Goal: Task Accomplishment & Management: Manage account settings

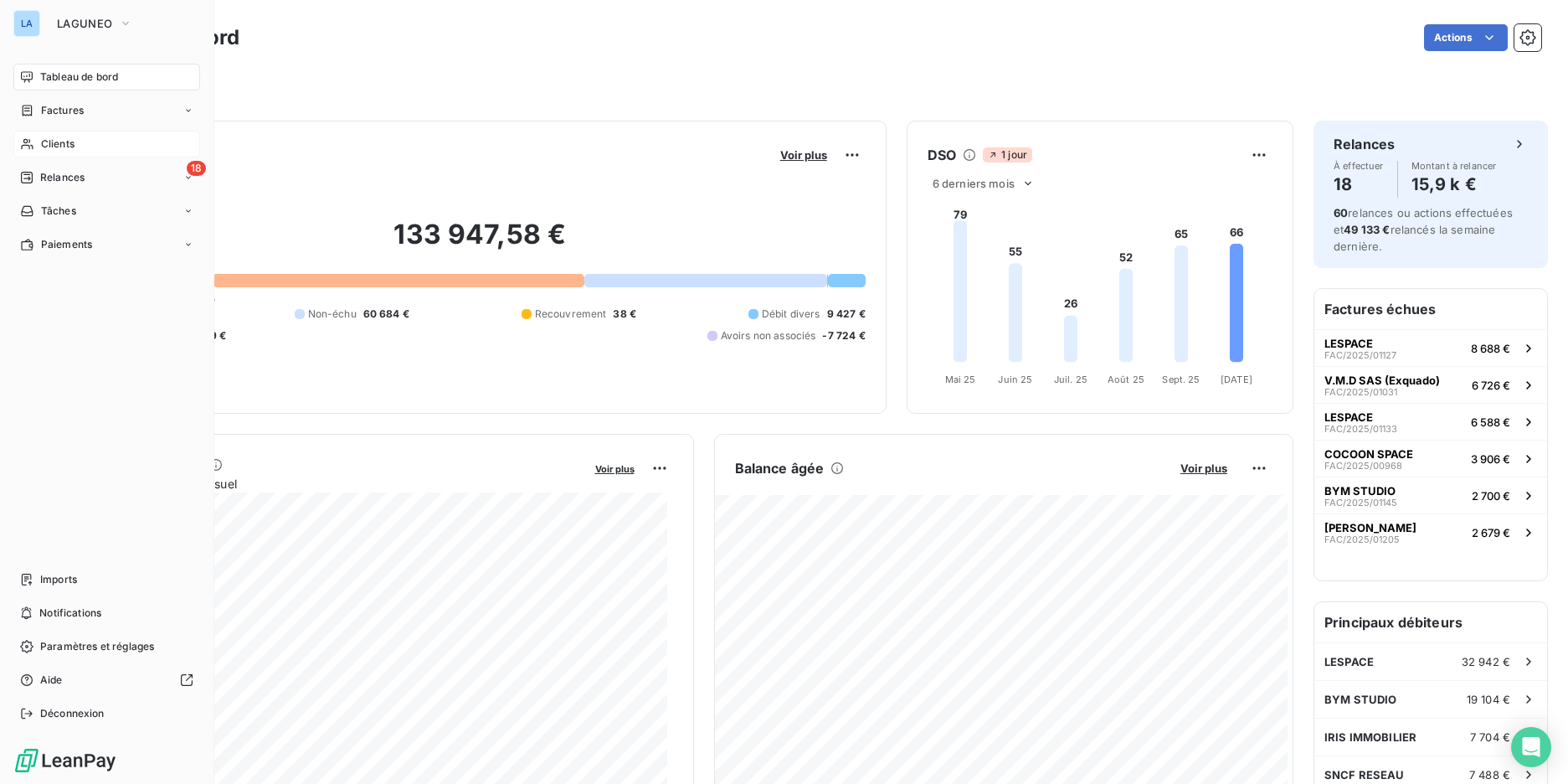
click at [90, 143] on div "Clients" at bounding box center [106, 143] width 187 height 27
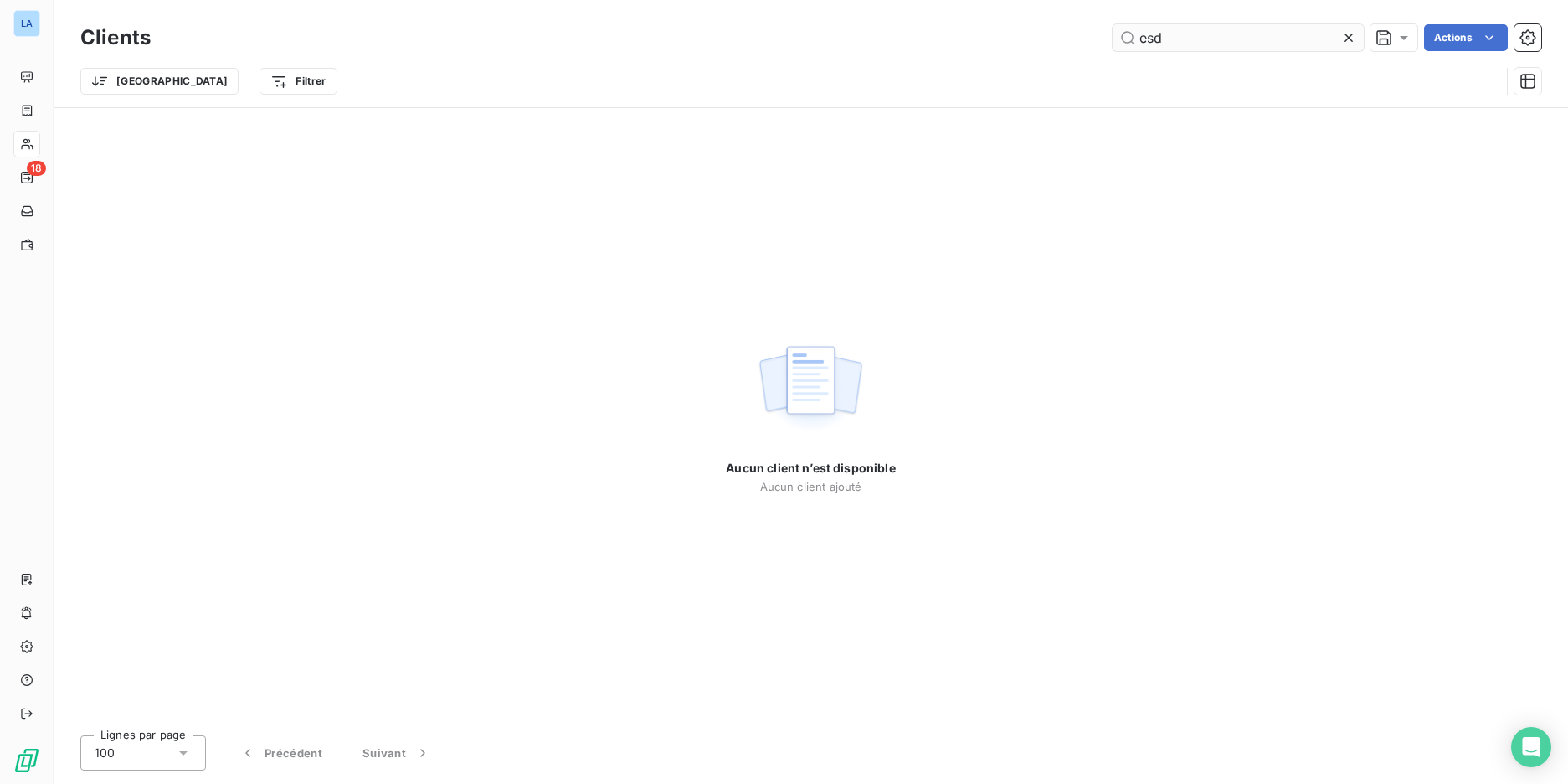
click at [1184, 42] on input "esd" at bounding box center [1238, 37] width 251 height 27
click at [1244, 32] on input "esd" at bounding box center [1238, 37] width 251 height 27
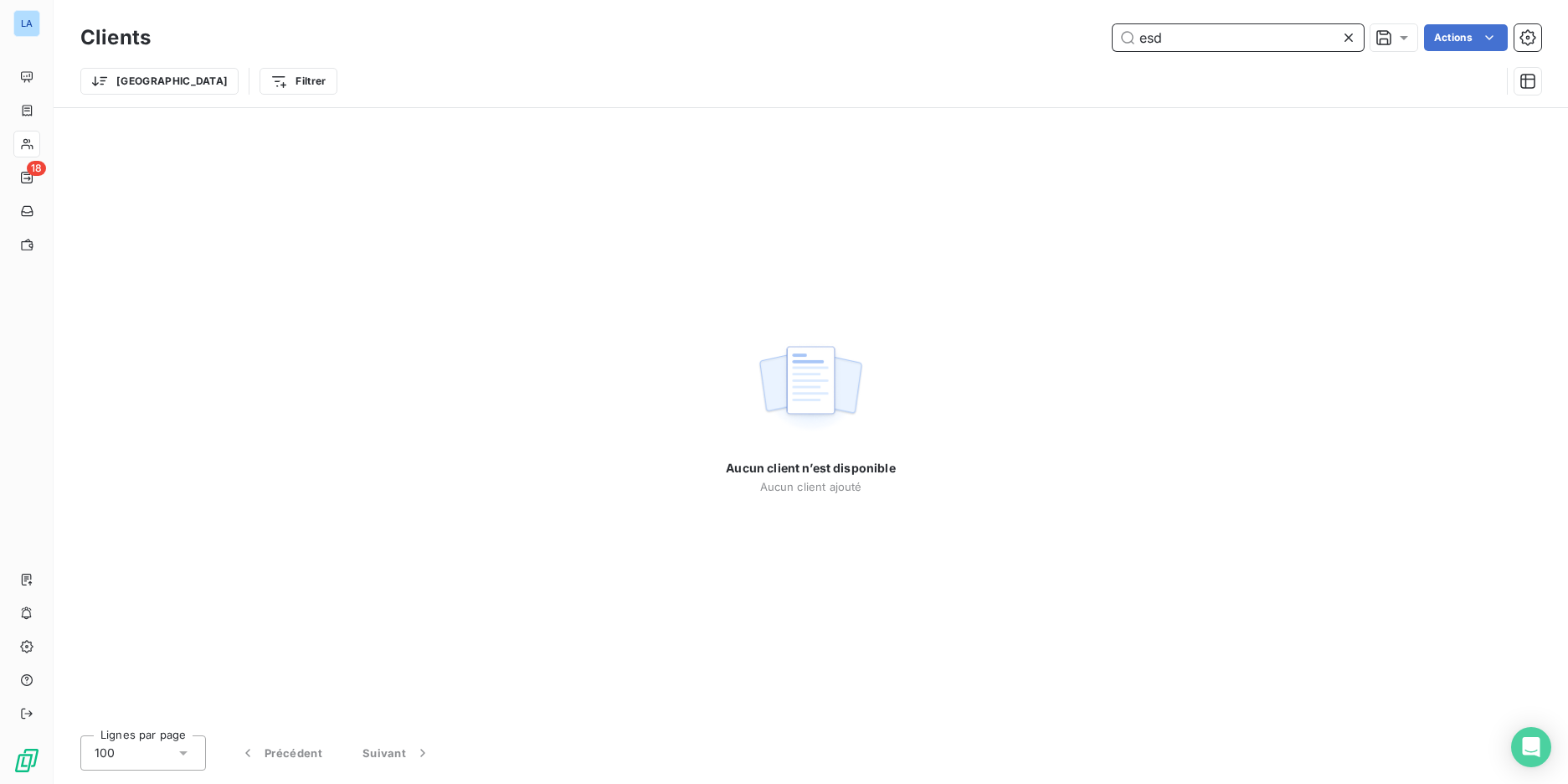
click at [1244, 32] on input "esd" at bounding box center [1238, 37] width 251 height 27
click at [1242, 32] on input "esd" at bounding box center [1238, 37] width 251 height 27
click at [1243, 31] on input "esd" at bounding box center [1238, 37] width 251 height 27
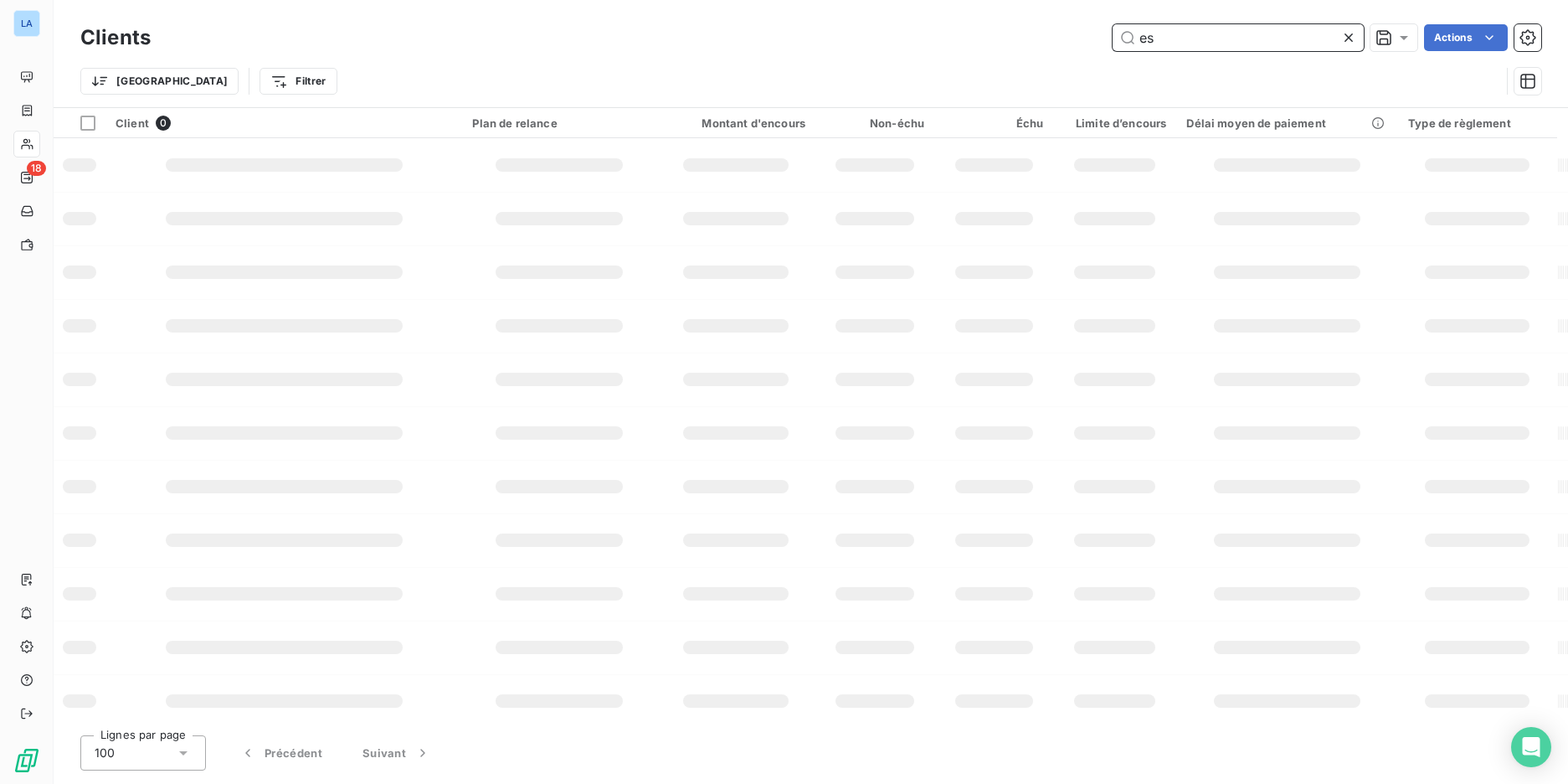
type input "e"
type input "europe"
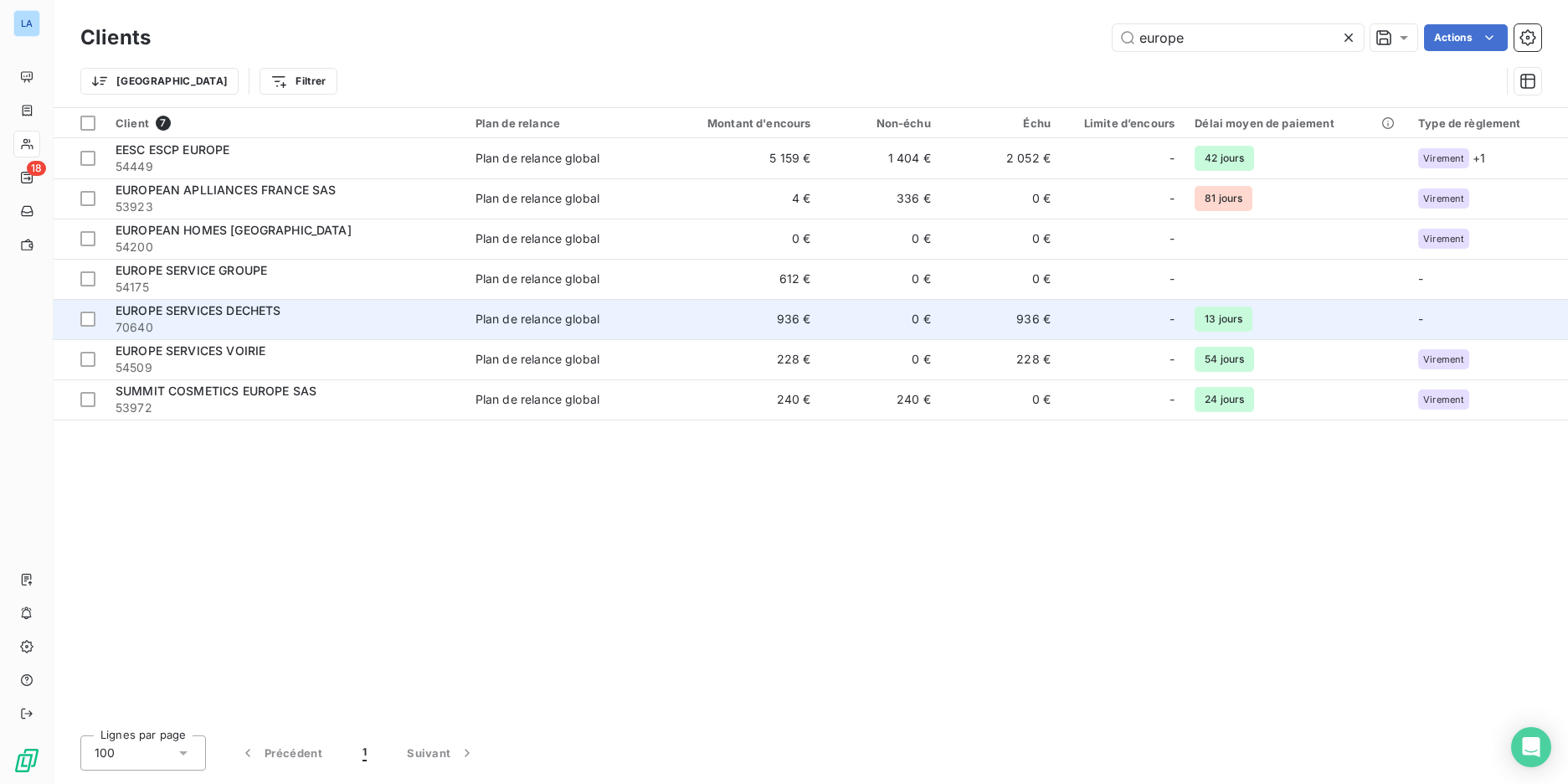
click at [247, 311] on span "EUROPE SERVICES DECHETS" at bounding box center [198, 310] width 165 height 14
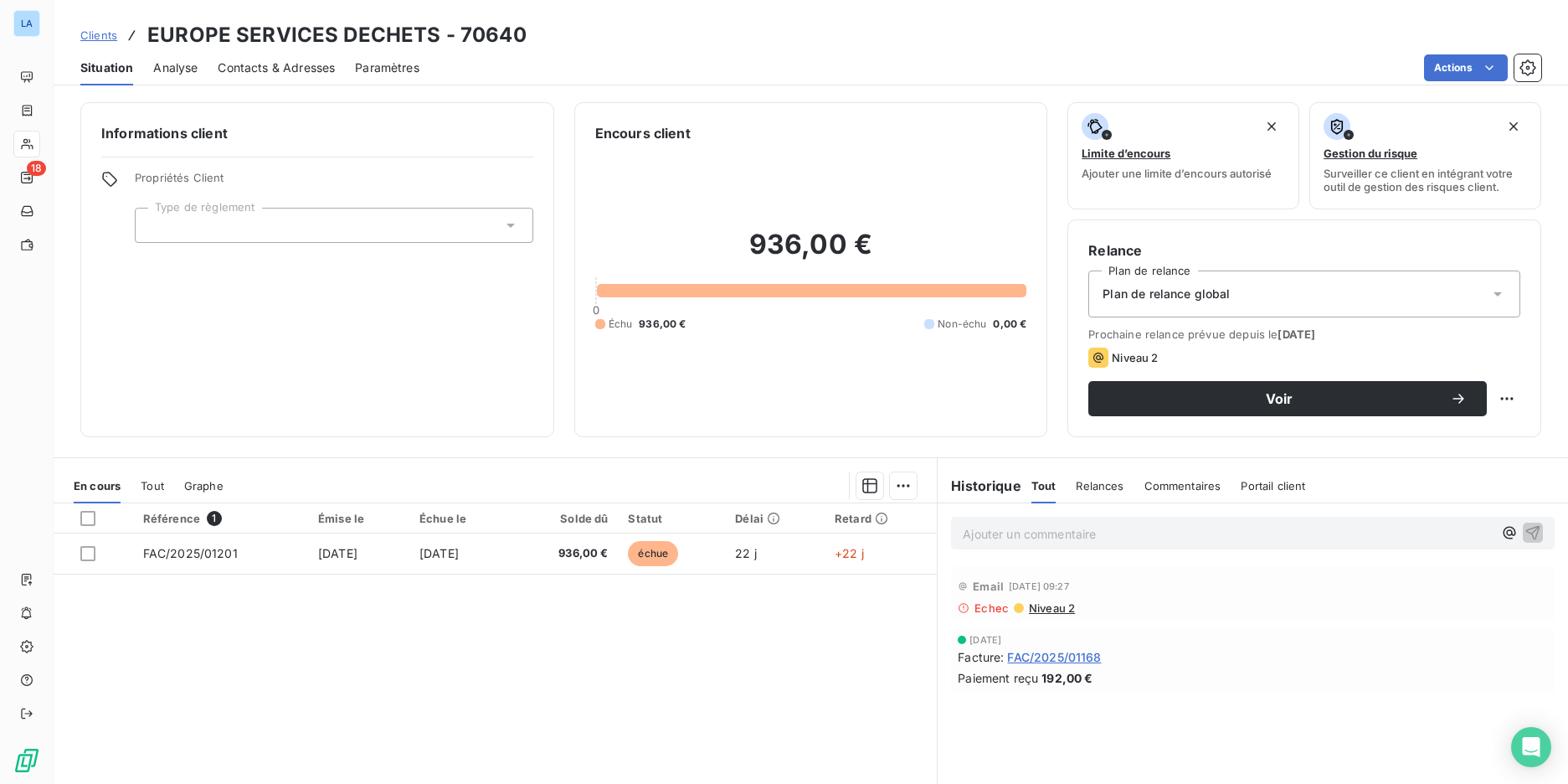
click at [317, 83] on div "Contacts & Adresses" at bounding box center [276, 68] width 117 height 35
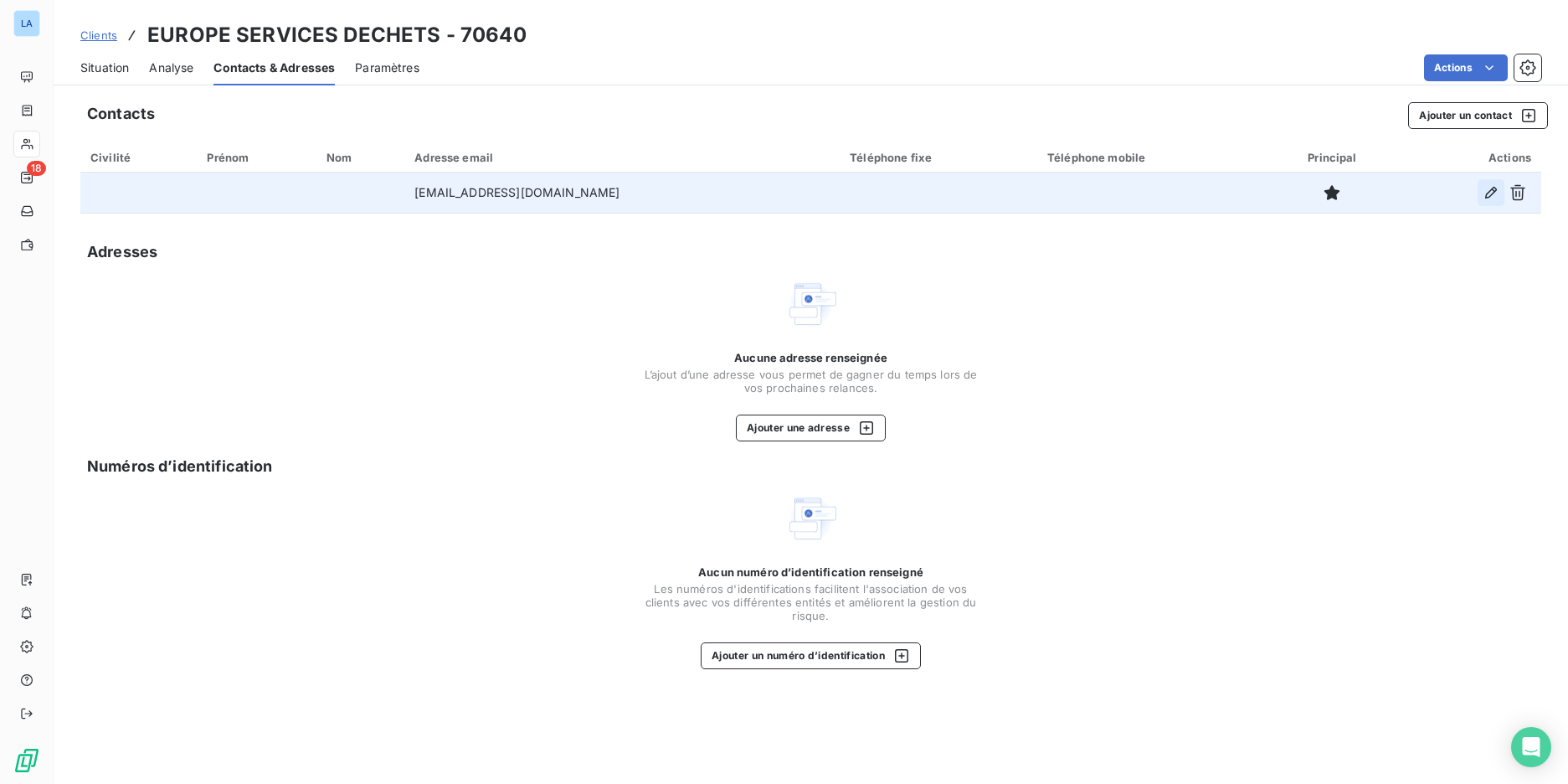
click at [1488, 189] on icon "button" at bounding box center [1490, 192] width 17 height 17
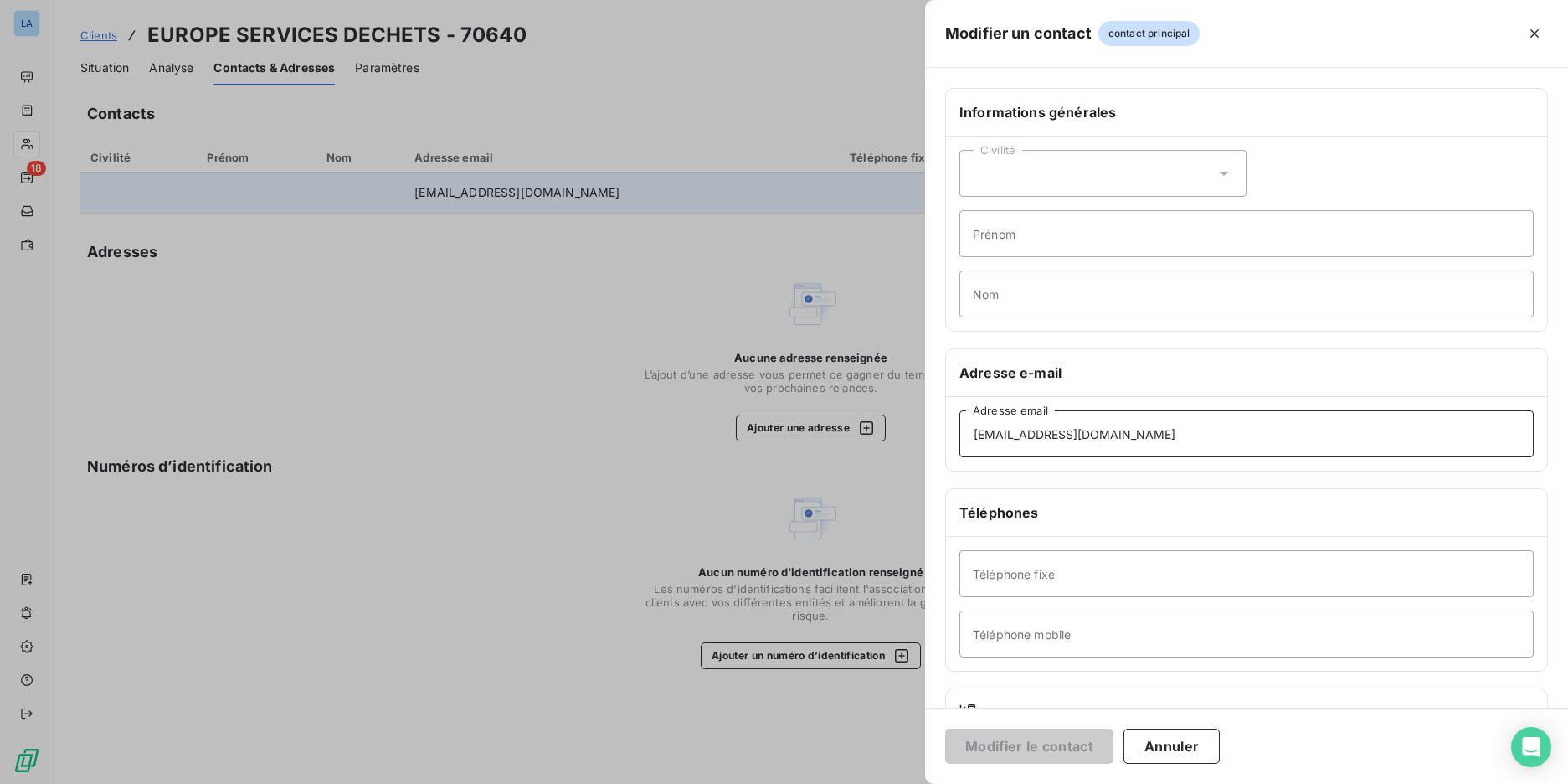
click at [1122, 446] on input "lucie.rams@esdfrance.fr" at bounding box center [1247, 433] width 574 height 47
paste input "patricia.la-cognata"
type input "patricia.la-cognata@esdfrance.fr"
click at [1064, 753] on button "Modifier le contact" at bounding box center [1028, 745] width 168 height 35
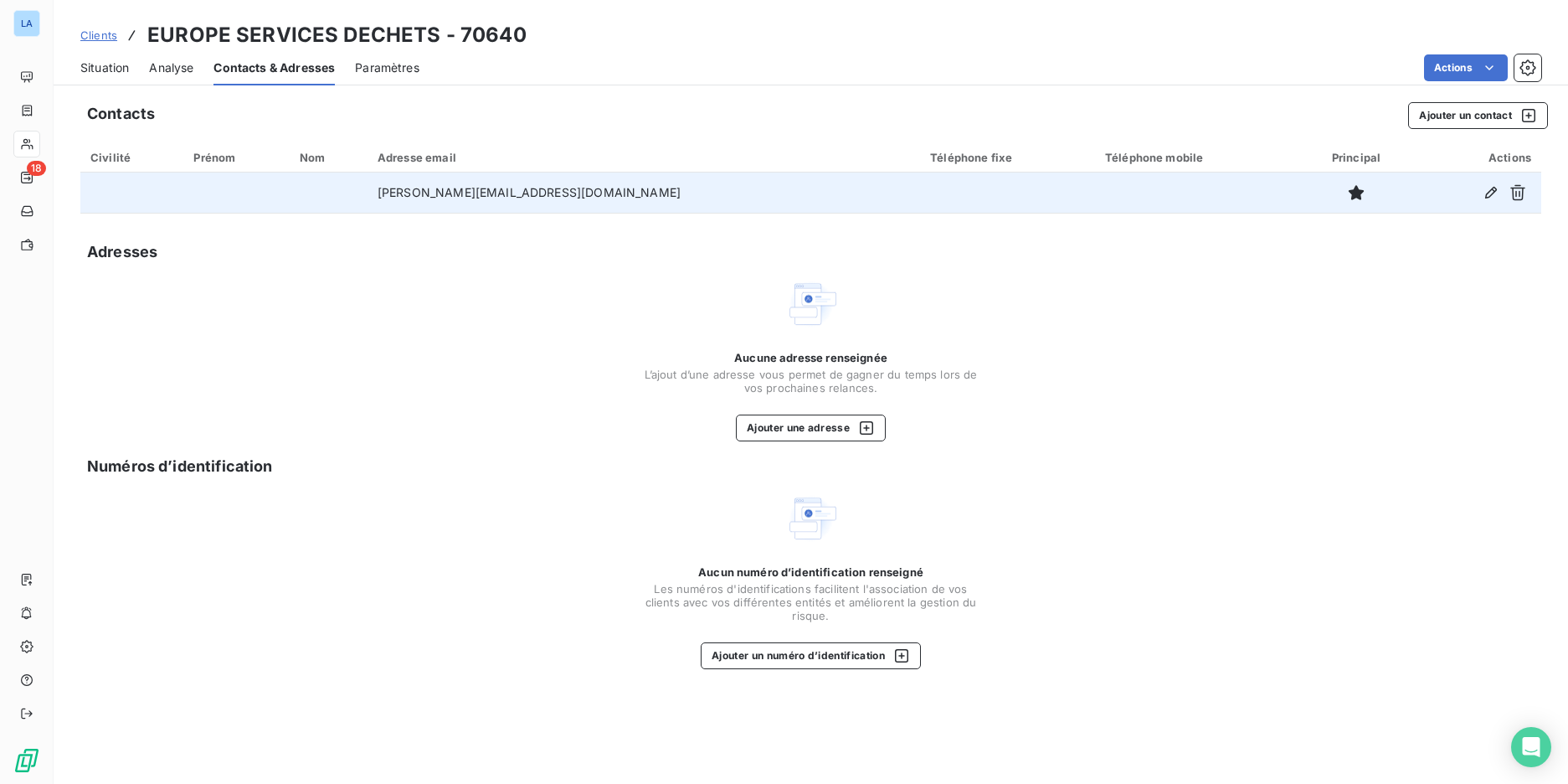
click at [127, 72] on span "Situation" at bounding box center [104, 68] width 49 height 17
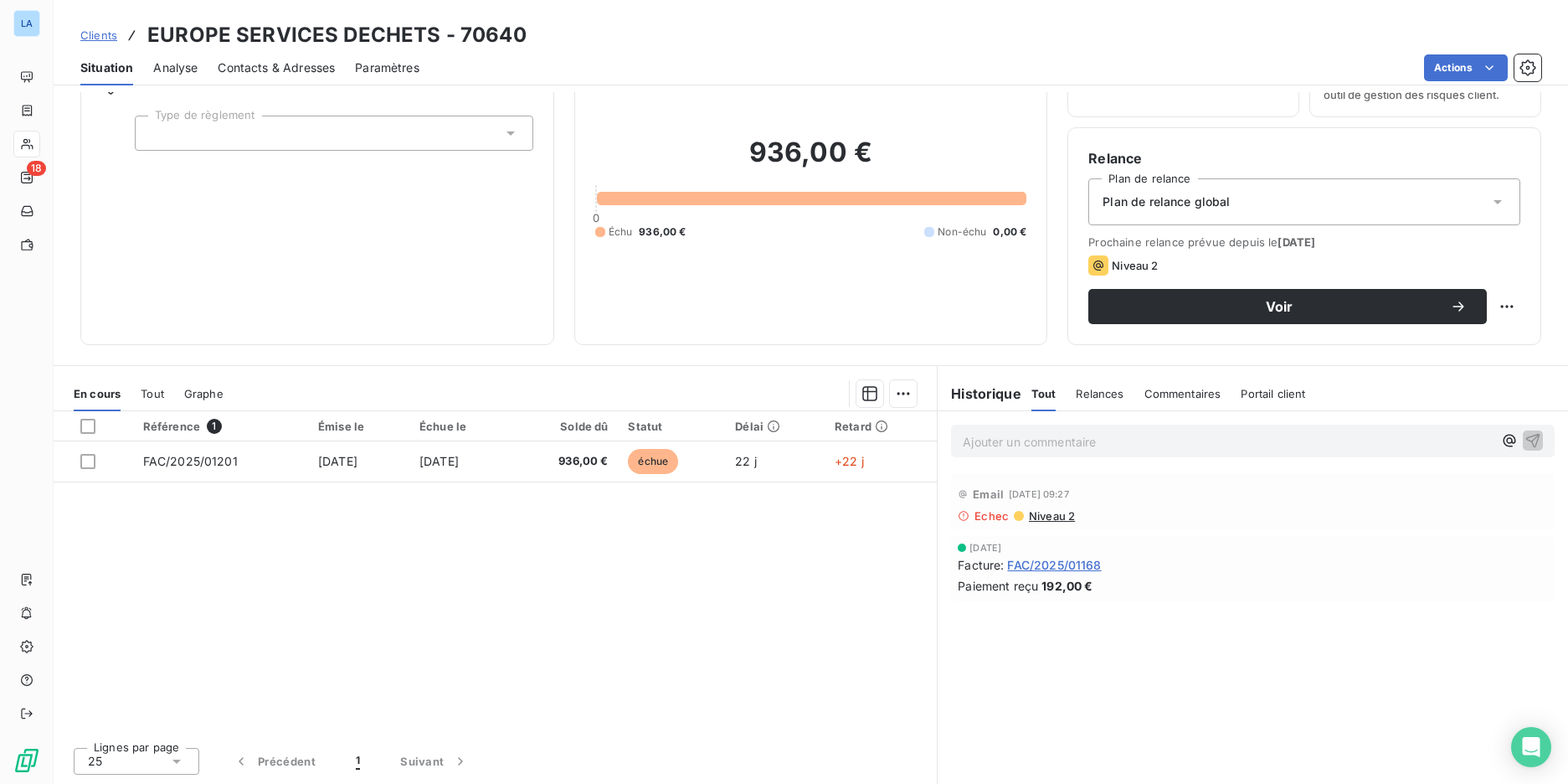
scroll to position [92, 0]
click at [1500, 305] on html "LA 18 Clients EUROPE SERVICES DECHETS - 70640 Situation Analyse Contacts & Adre…" at bounding box center [784, 392] width 1568 height 784
click at [1474, 347] on div "Replanifier cette action" at bounding box center [1426, 343] width 150 height 27
select select "9"
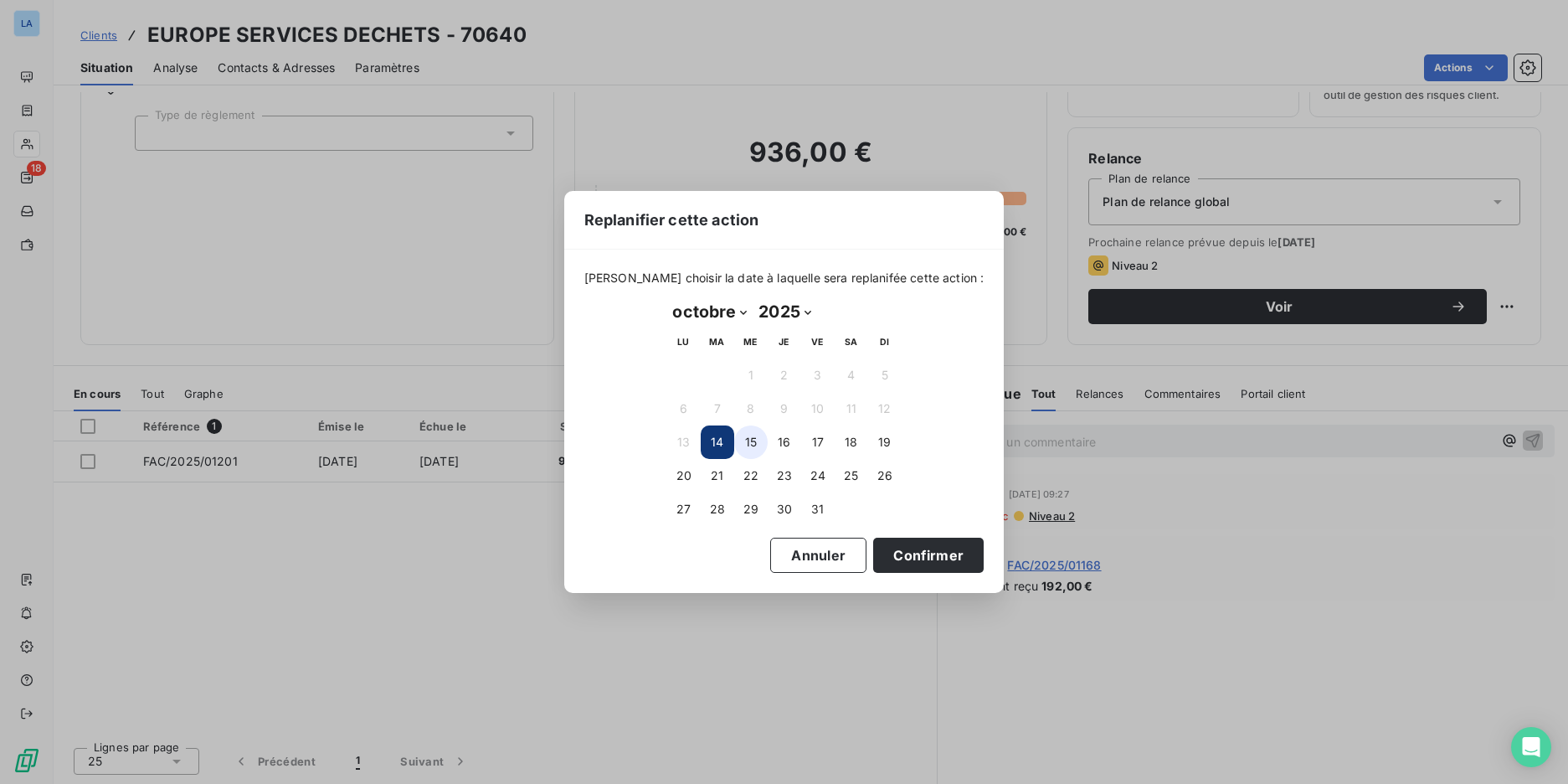
click at [750, 449] on button "15" at bounding box center [751, 442] width 34 height 34
click at [718, 445] on button "14" at bounding box center [717, 442] width 34 height 34
click at [917, 555] on button "Confirmer" at bounding box center [928, 554] width 110 height 35
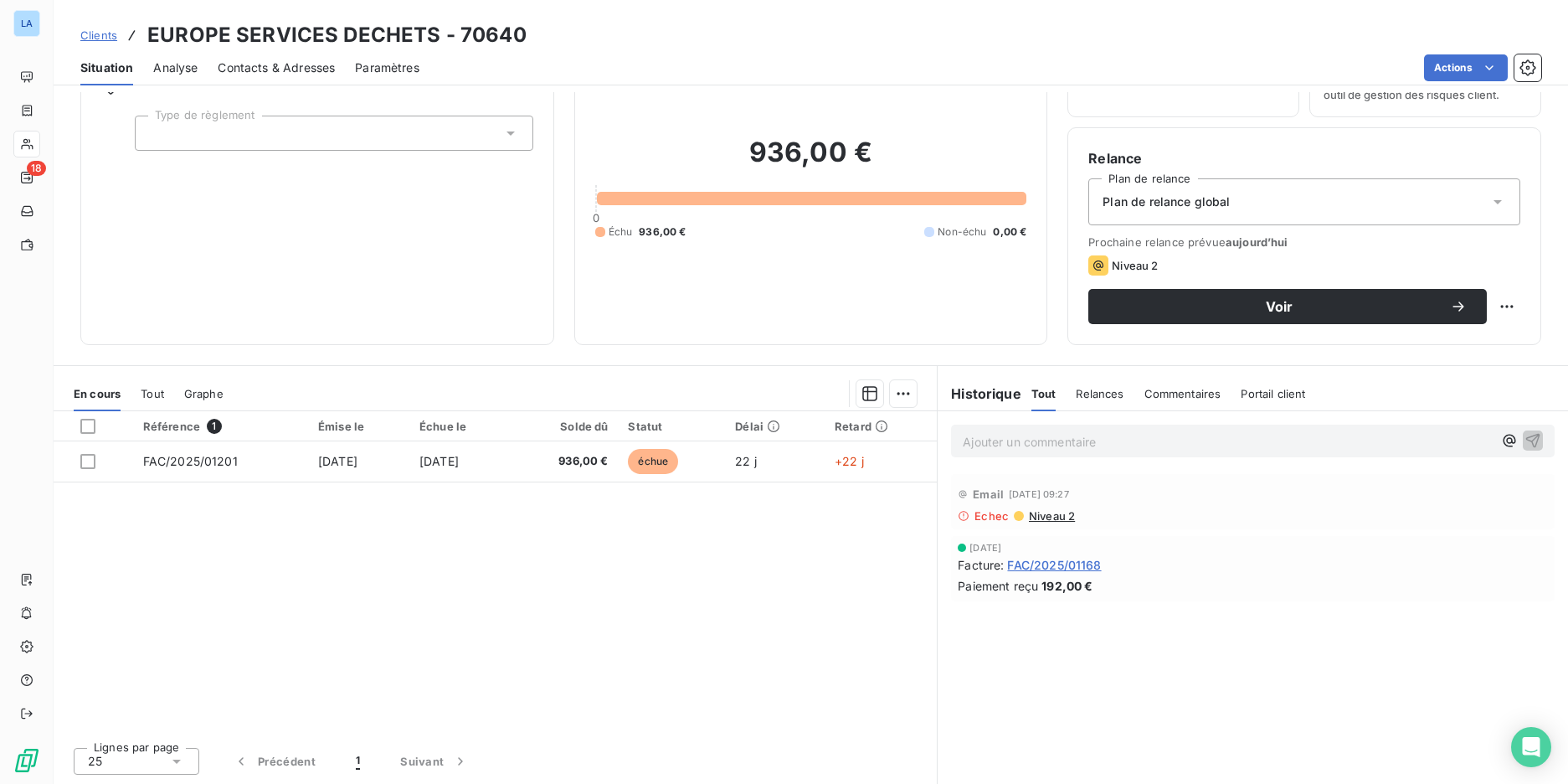
click at [90, 34] on span "Clients" at bounding box center [98, 35] width 37 height 13
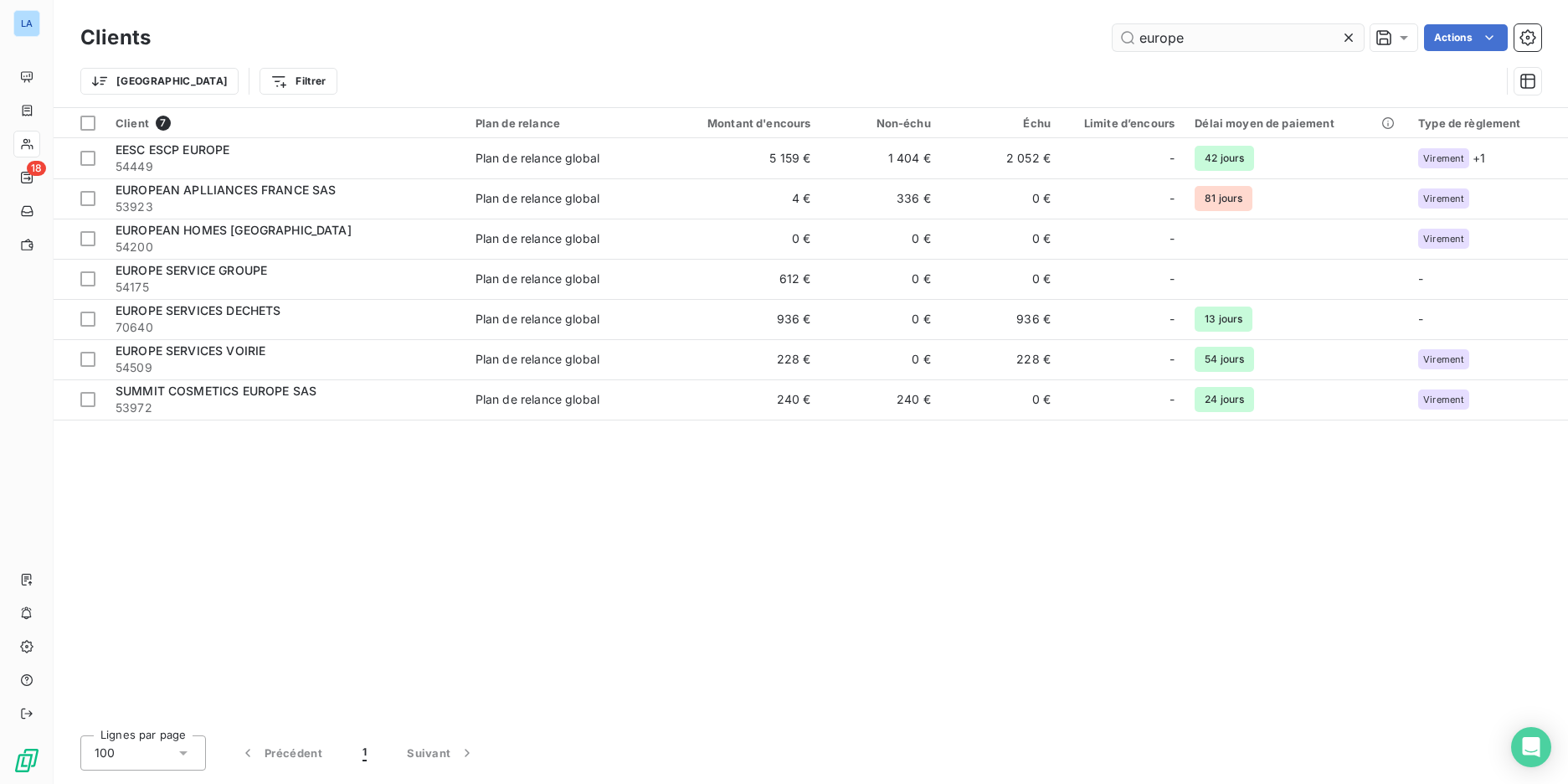
click at [1131, 33] on input "europe" at bounding box center [1238, 37] width 251 height 27
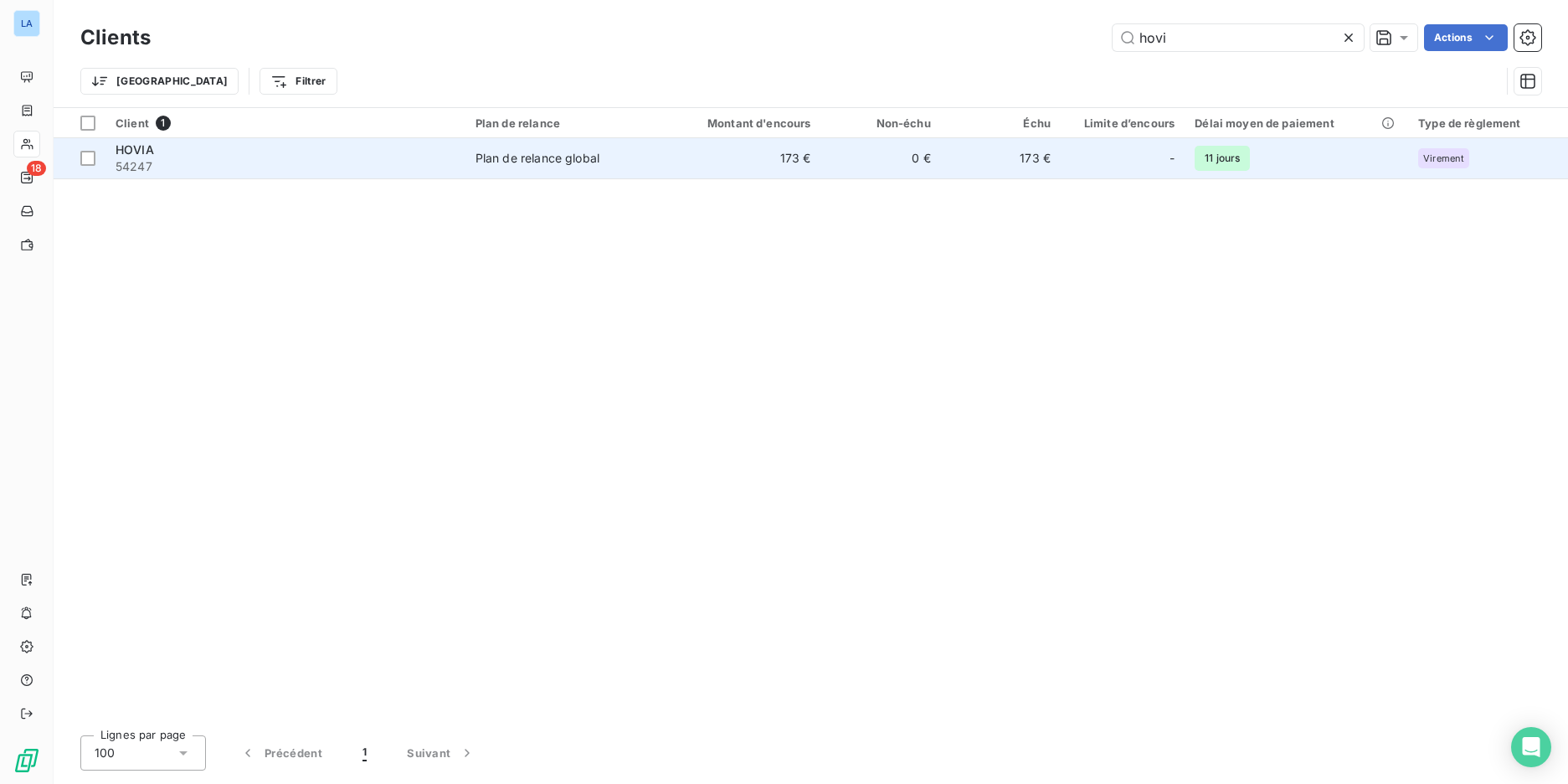
type input "hovi"
click at [451, 168] on span "54247" at bounding box center [285, 166] width 340 height 17
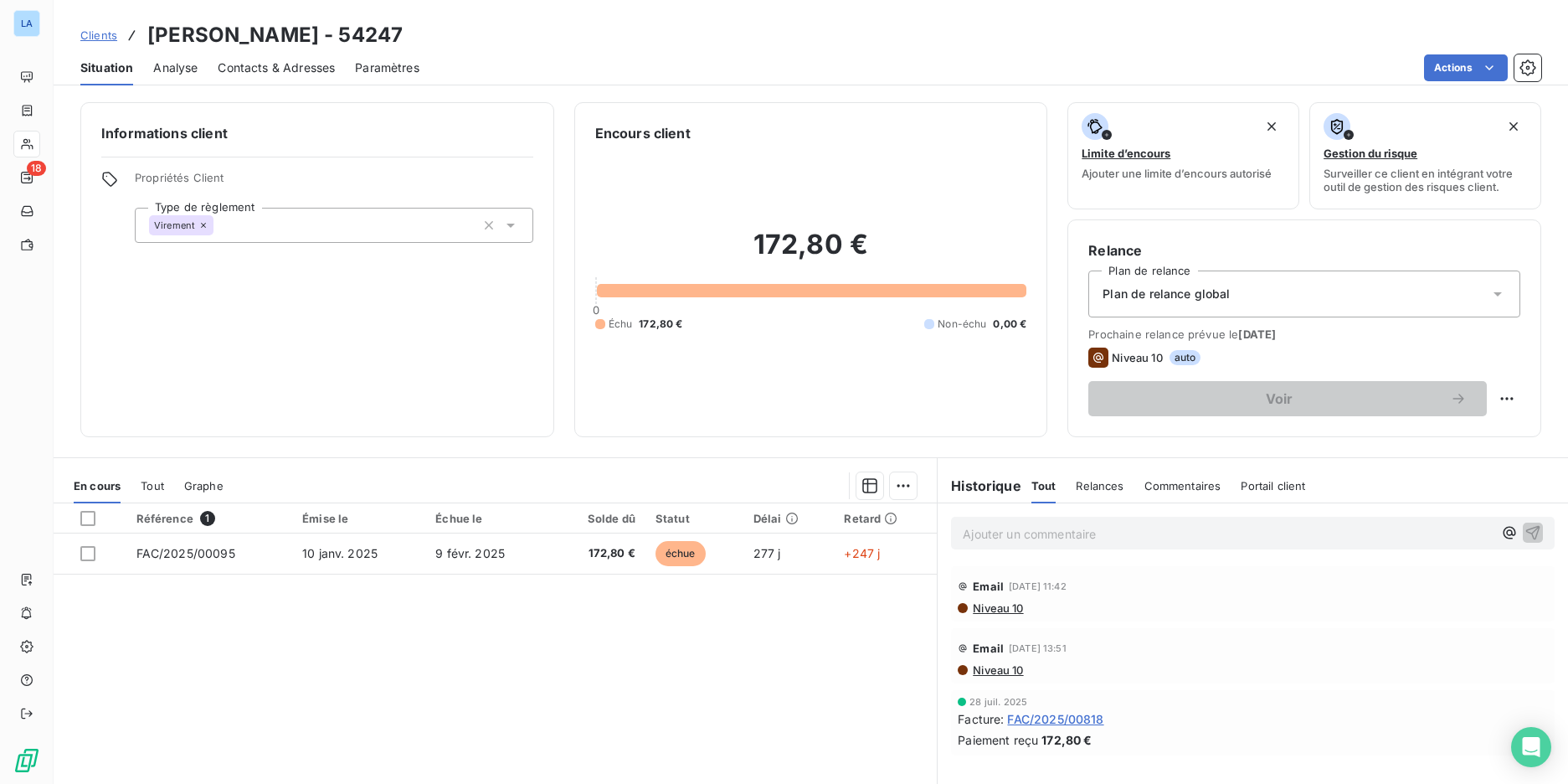
click at [317, 72] on span "Contacts & Adresses" at bounding box center [276, 68] width 117 height 17
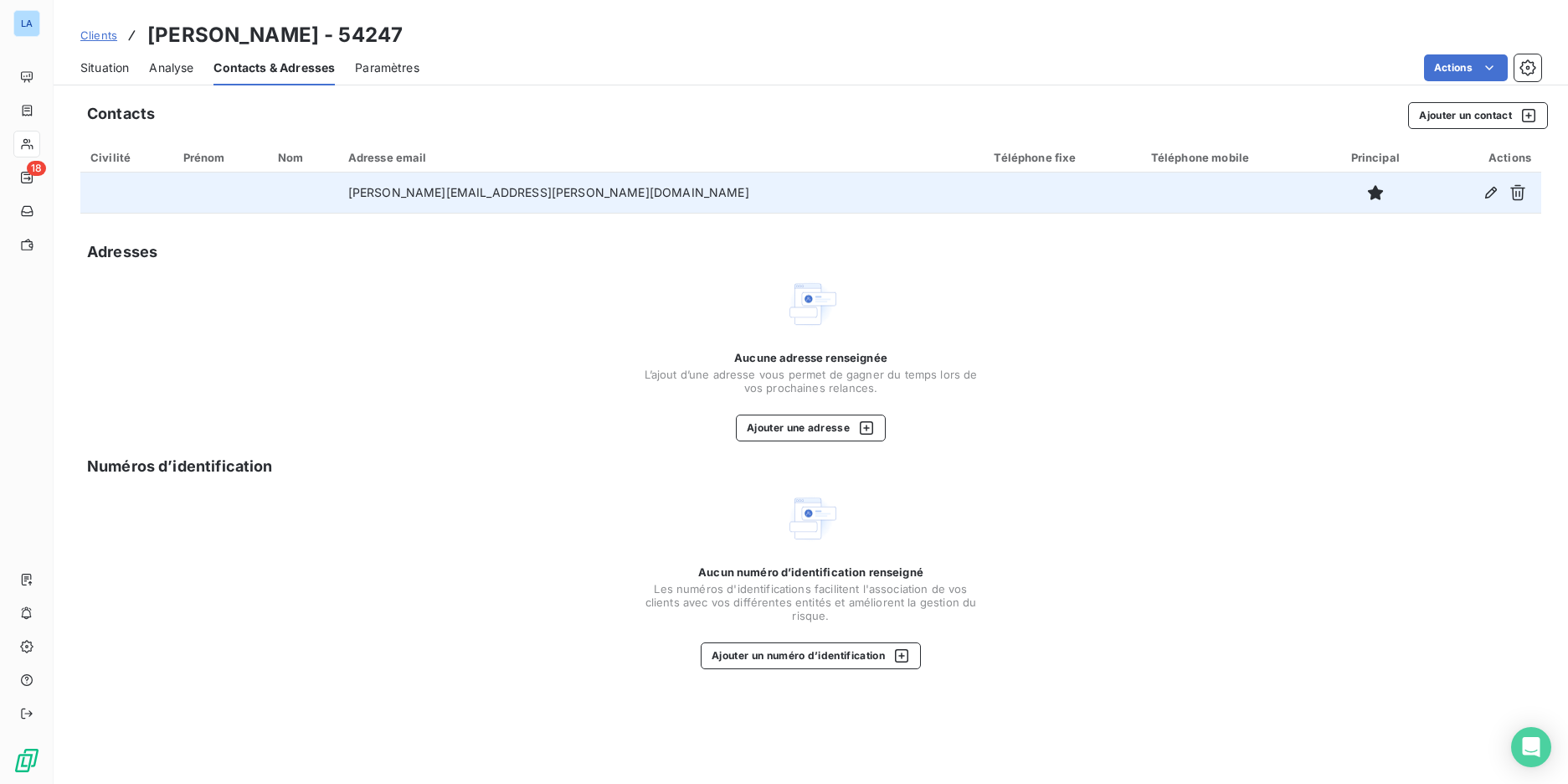
click at [1142, 193] on td at bounding box center [1232, 193] width 182 height 40
click at [1489, 192] on icon "button" at bounding box center [1490, 192] width 17 height 17
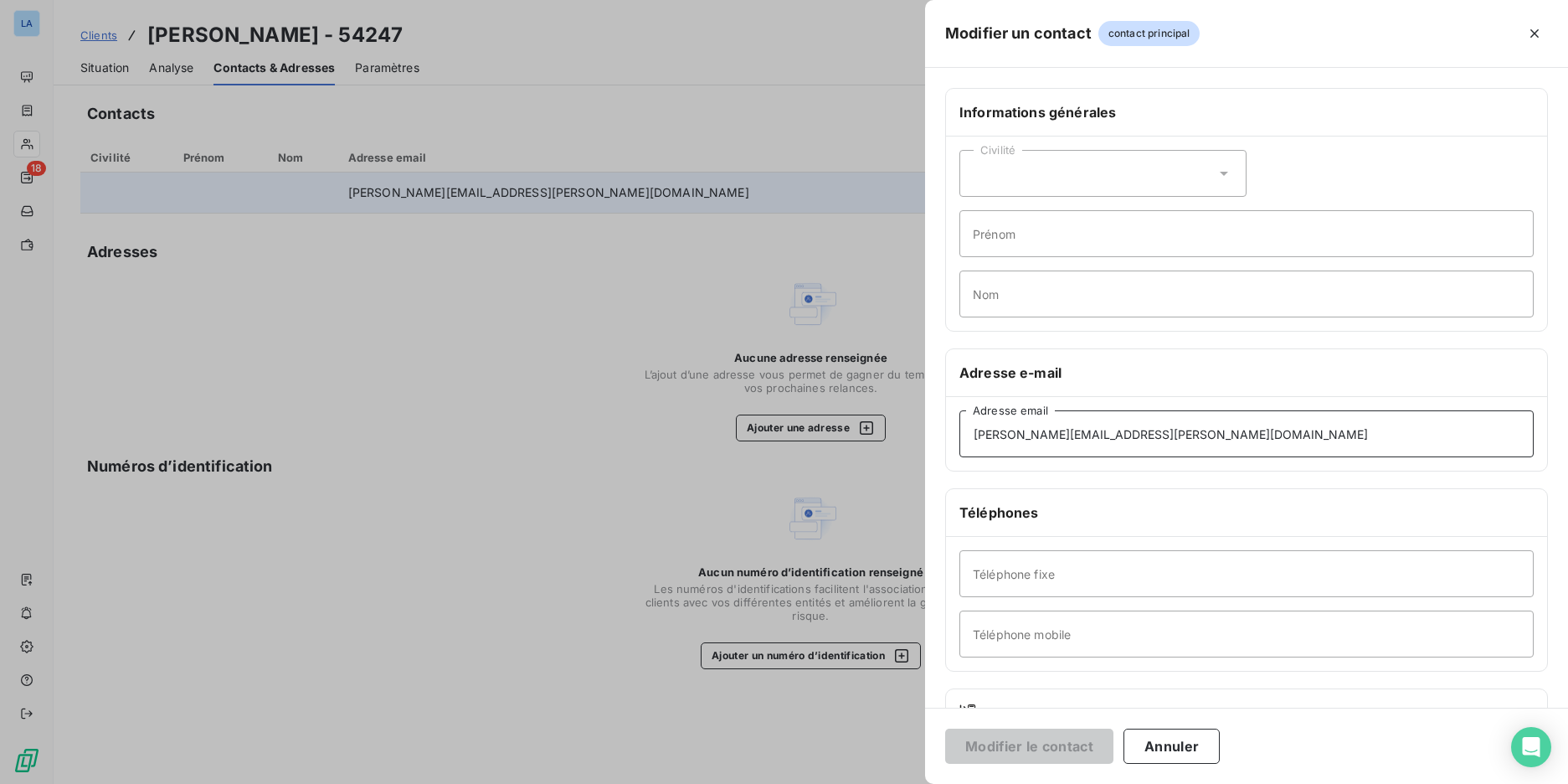
click at [1031, 435] on input "s.sutter@hovia.org" at bounding box center [1247, 433] width 574 height 47
paste input "b.colas"
type input "b.colas@hovia.org"
click at [1054, 755] on button "Modifier le contact" at bounding box center [1028, 745] width 168 height 35
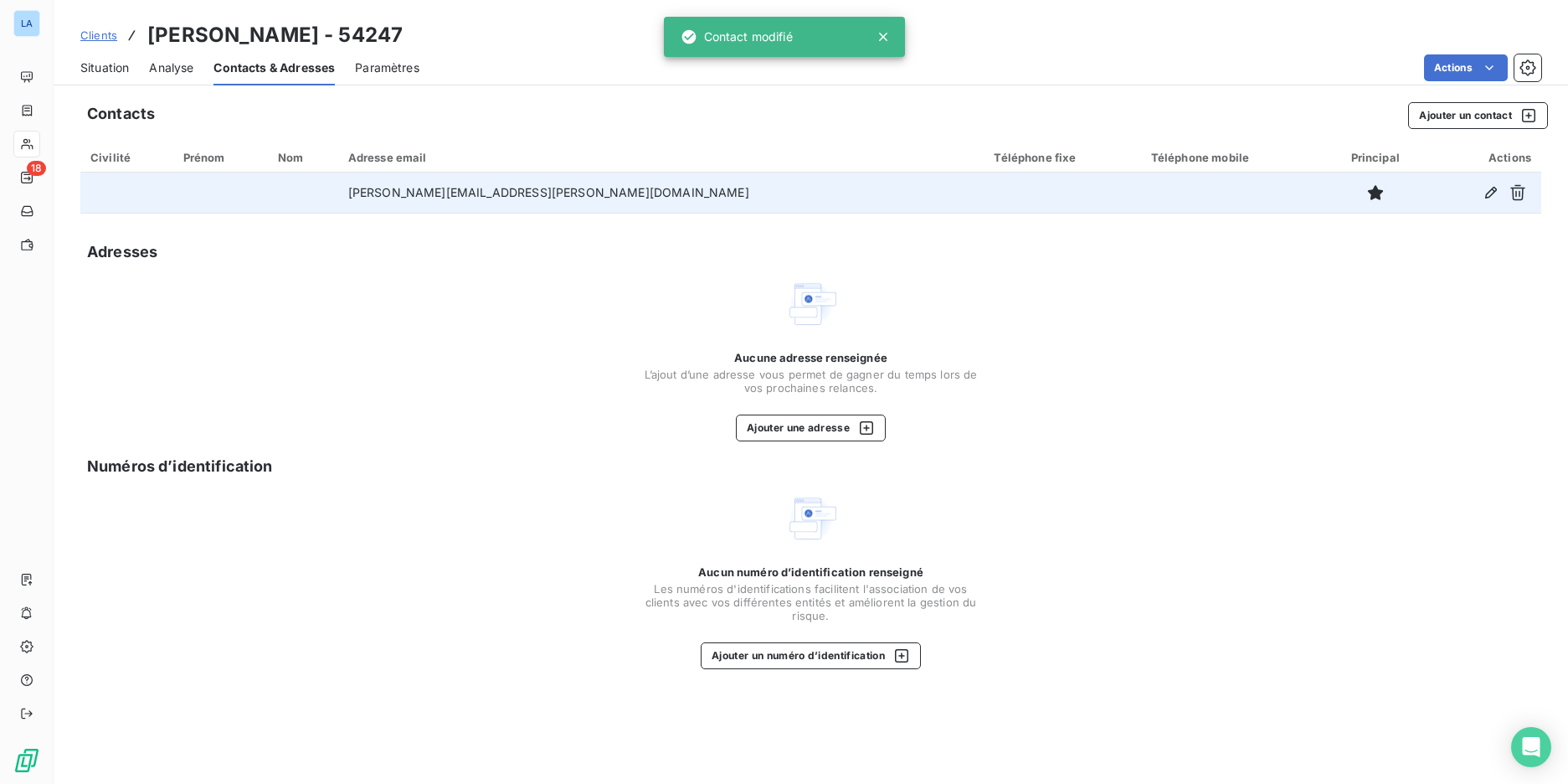
click at [110, 78] on div "Situation" at bounding box center [104, 68] width 49 height 35
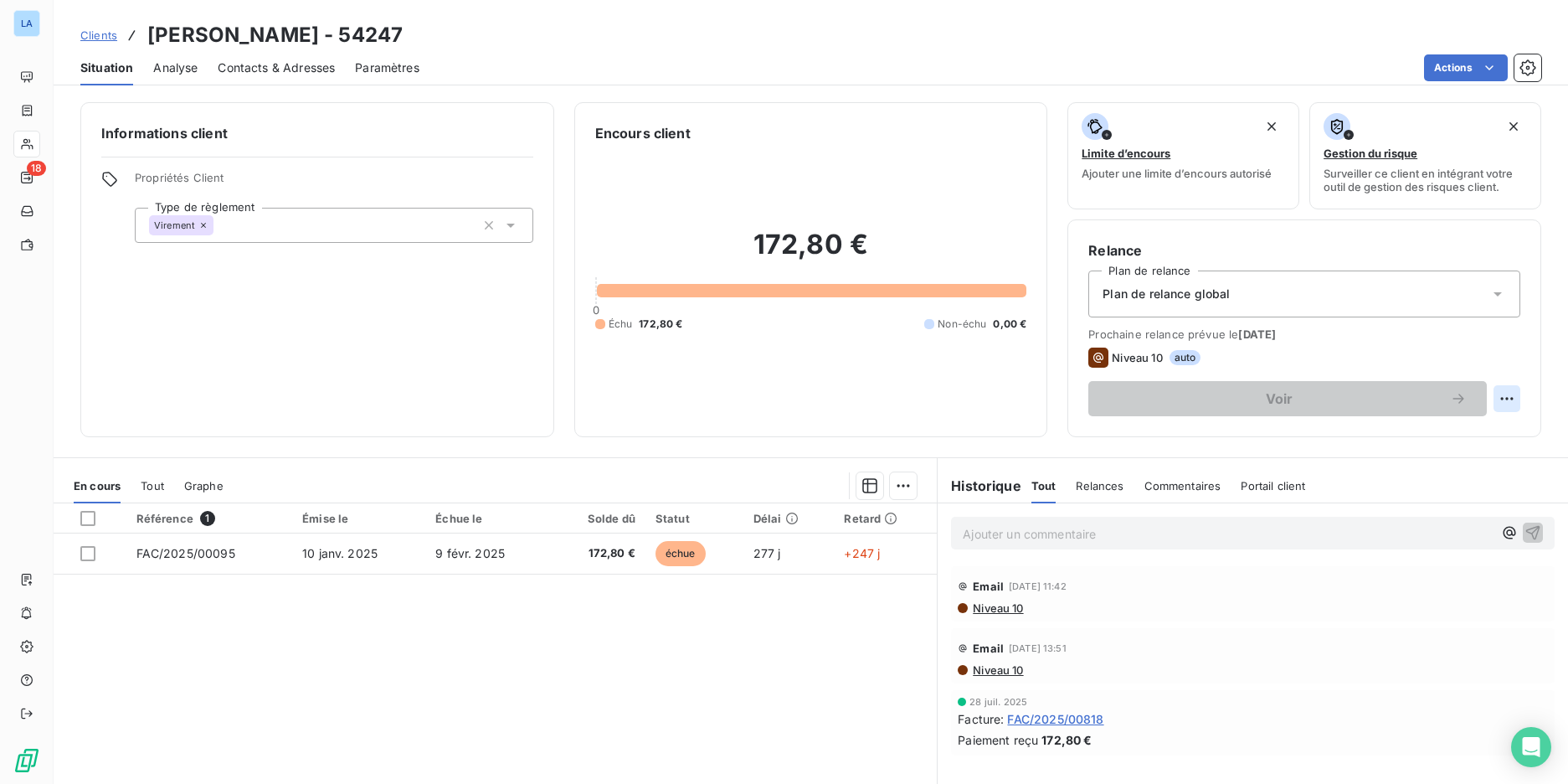
click at [1496, 399] on html "LA 18 Clients HOVIA - 54247 Situation Analyse Contacts & Adresses Paramètres Ac…" at bounding box center [784, 392] width 1568 height 784
click at [1496, 354] on html "LA 18 Clients HOVIA - 54247 Situation Analyse Contacts & Adresses Paramètres Ac…" at bounding box center [784, 392] width 1568 height 784
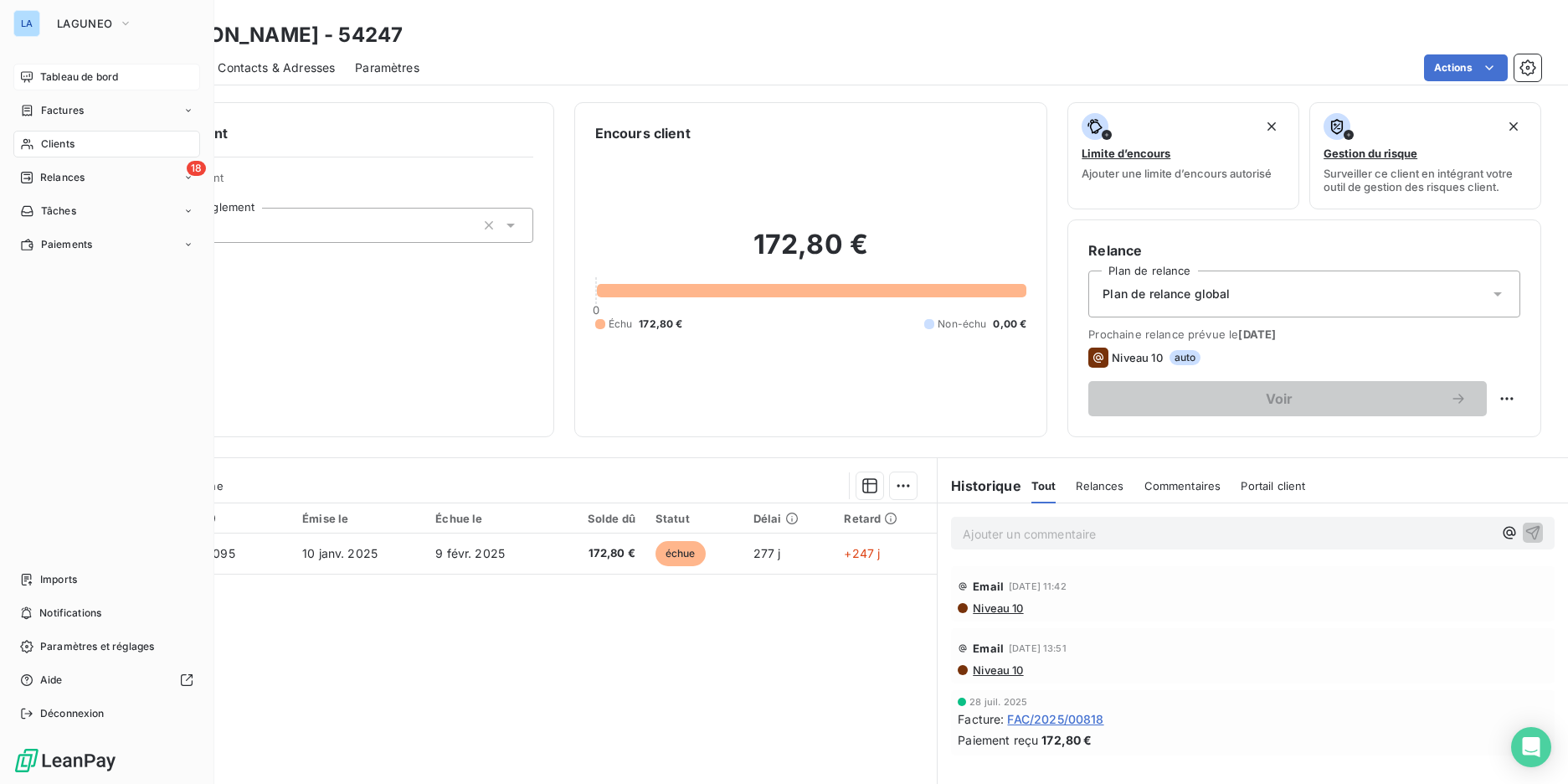
click at [33, 79] on icon at bounding box center [26, 77] width 13 height 13
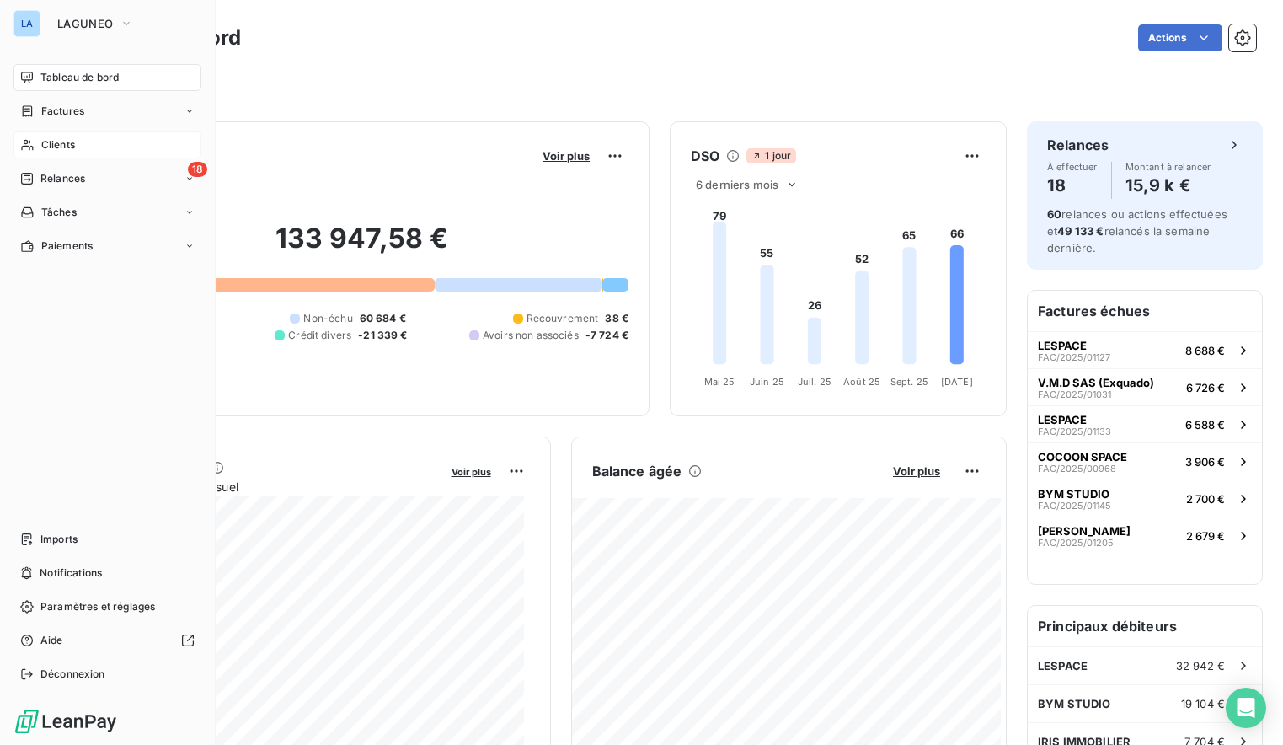
click at [28, 144] on icon at bounding box center [27, 144] width 14 height 13
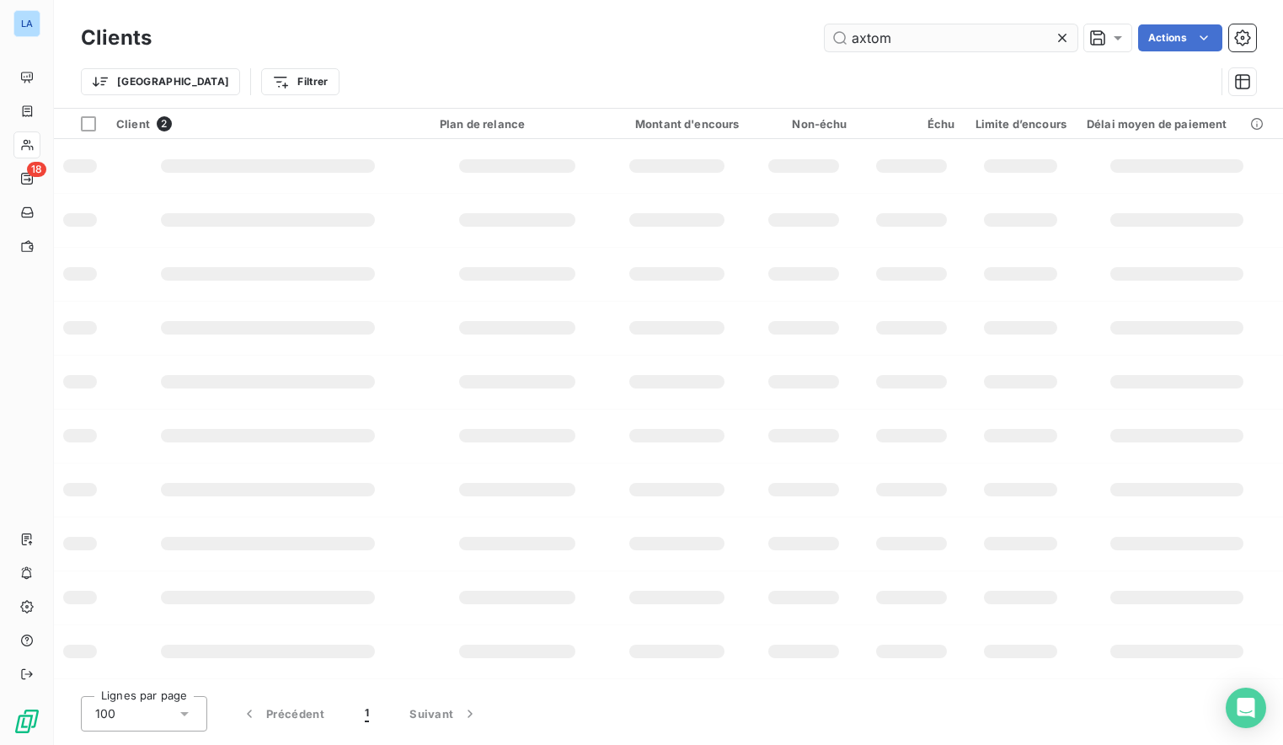
type input "axtom"
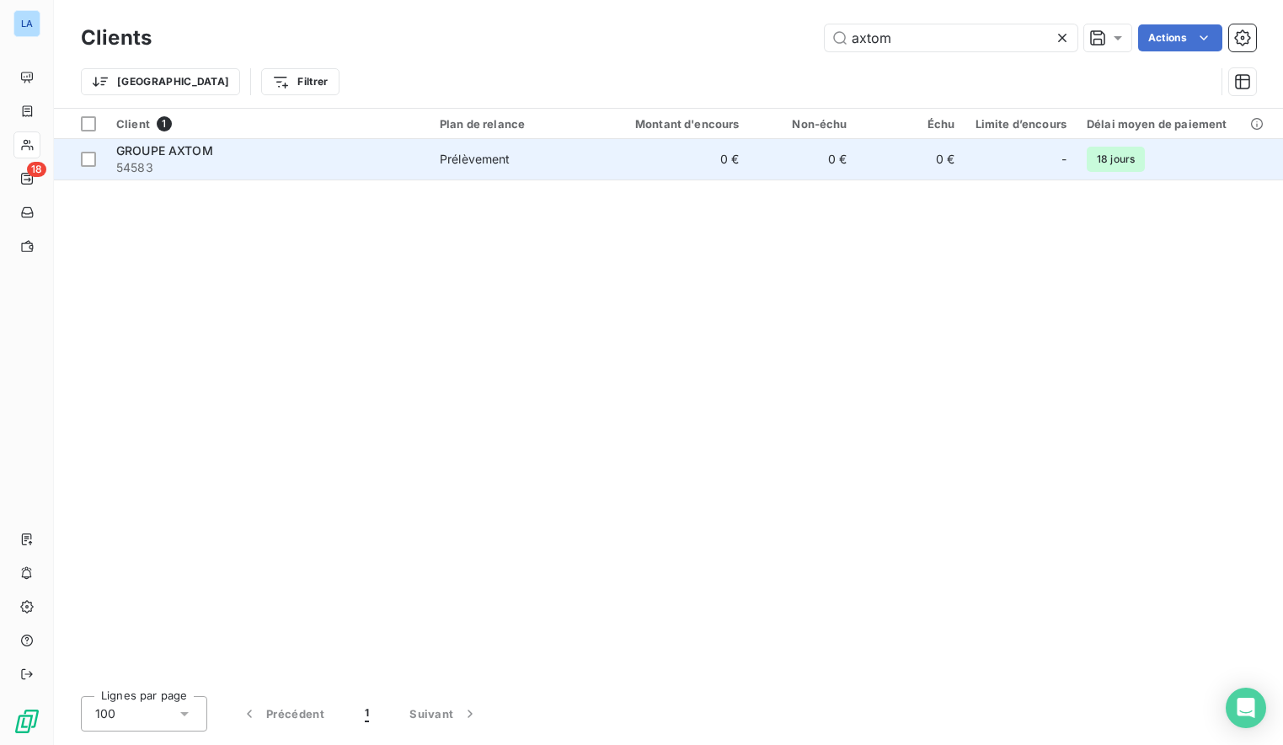
click at [309, 153] on div "GROUPE AXTOM" at bounding box center [267, 150] width 303 height 17
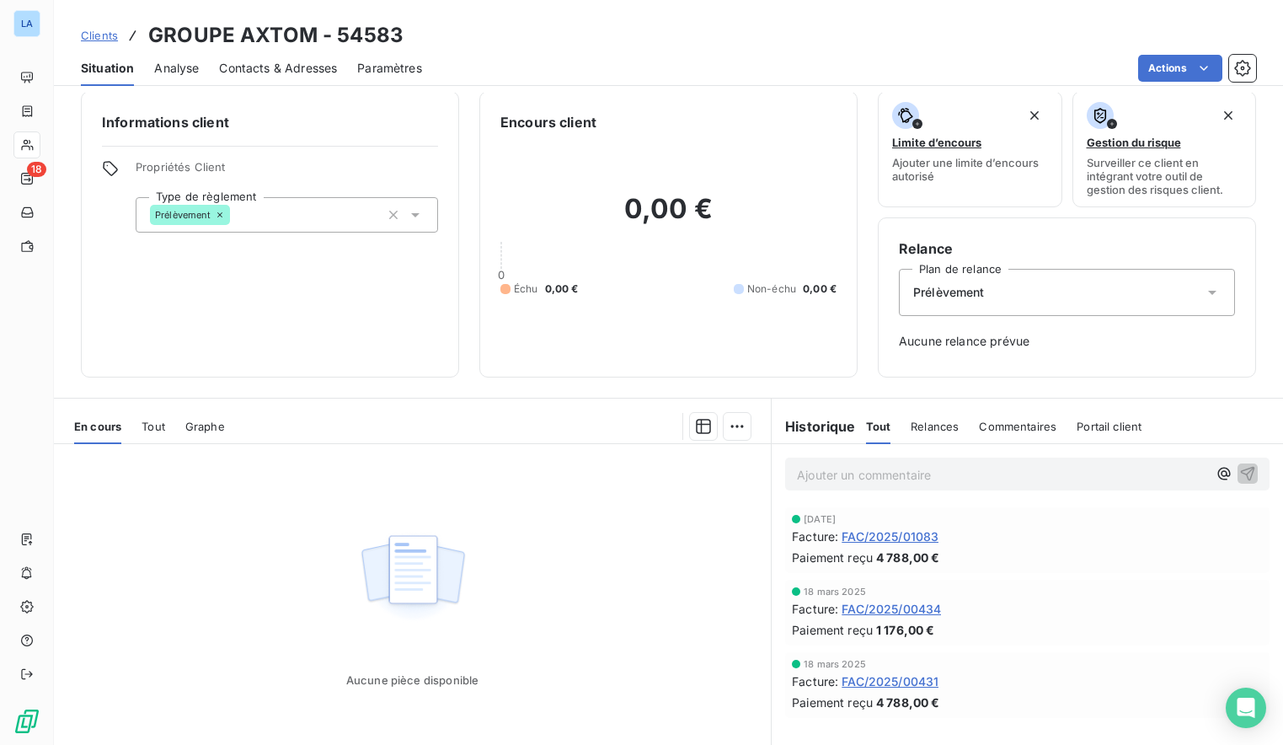
scroll to position [5, 0]
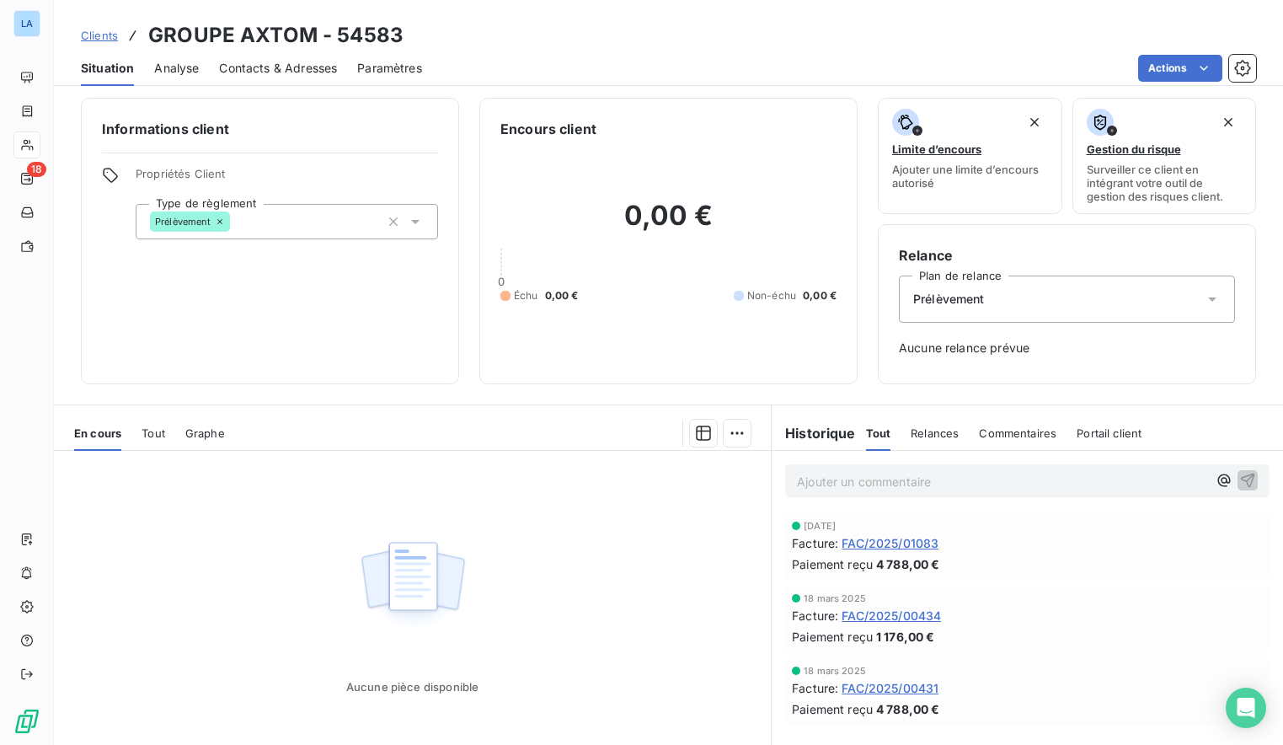
click at [319, 77] on div "Contacts & Adresses" at bounding box center [278, 68] width 118 height 35
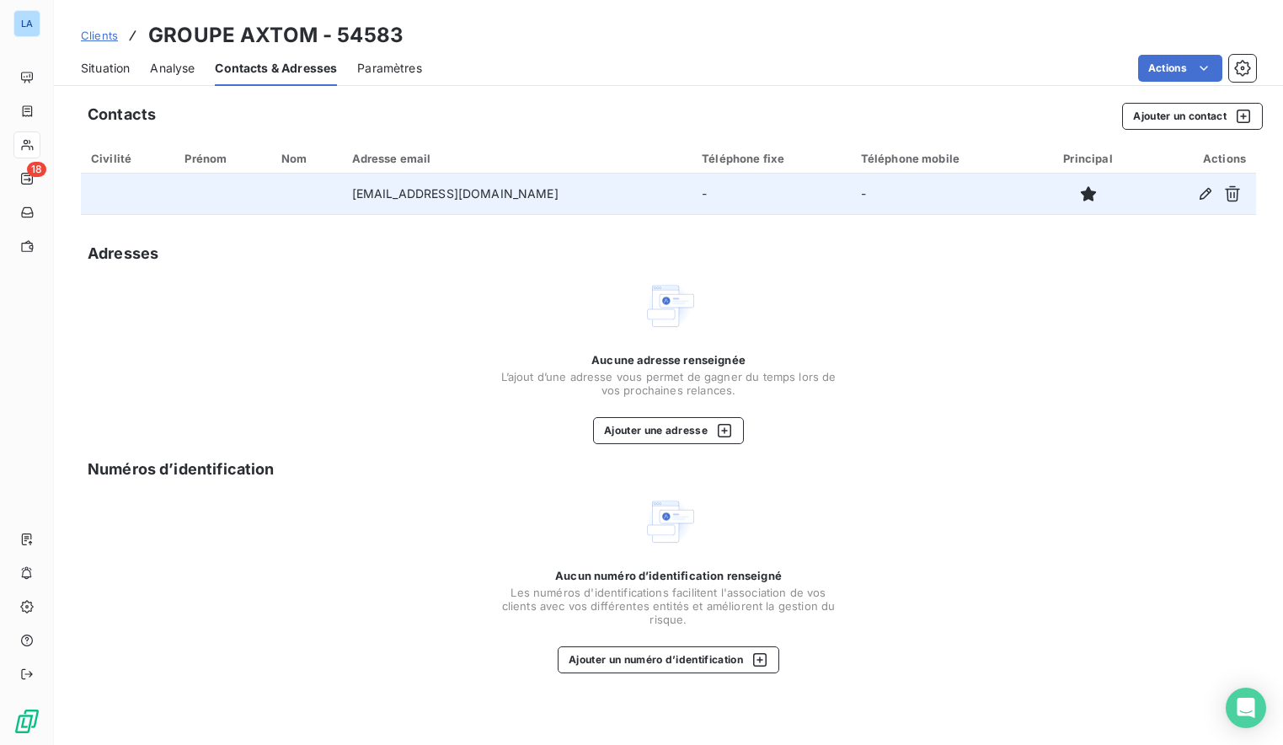
click at [563, 196] on td "[EMAIL_ADDRESS][DOMAIN_NAME]" at bounding box center [517, 194] width 351 height 40
click at [1205, 191] on icon "button" at bounding box center [1205, 193] width 17 height 17
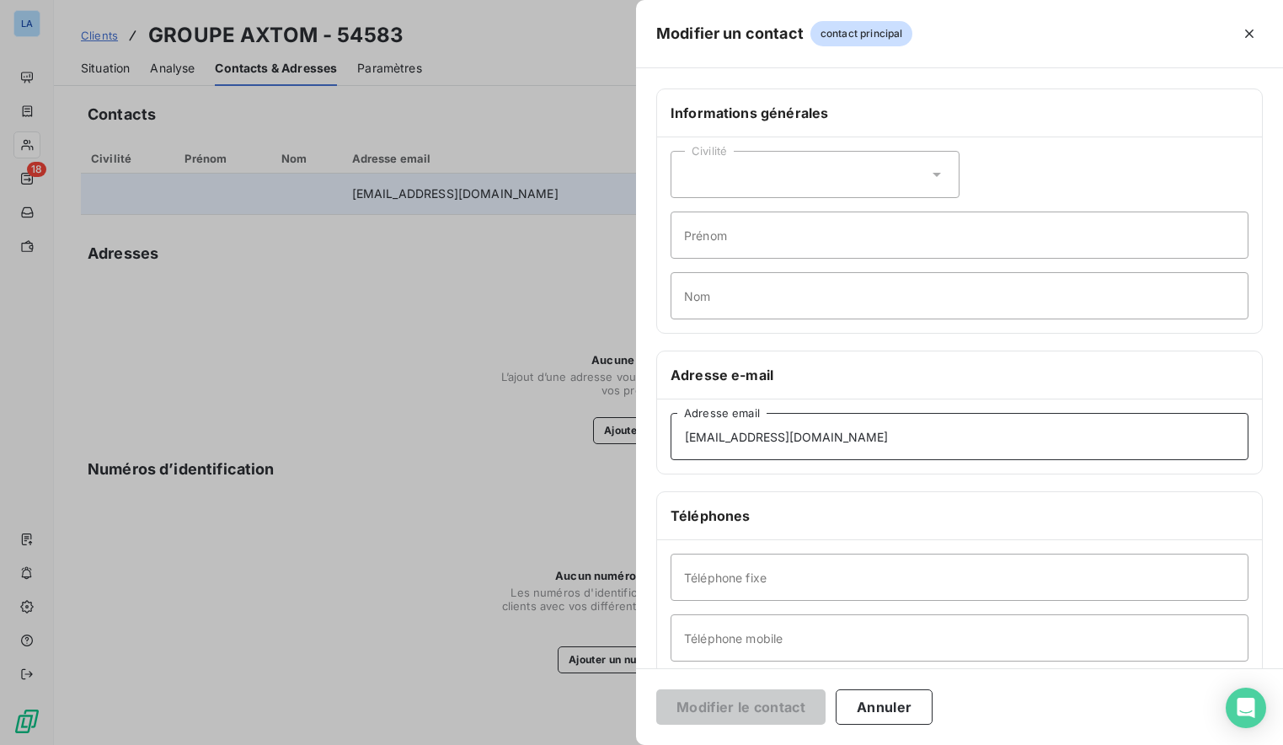
click at [753, 434] on input "[EMAIL_ADDRESS][DOMAIN_NAME]" at bounding box center [960, 436] width 578 height 47
paste input "facture"
type input "[EMAIL_ADDRESS][DOMAIN_NAME]"
click at [724, 702] on button "Modifier le contact" at bounding box center [740, 706] width 169 height 35
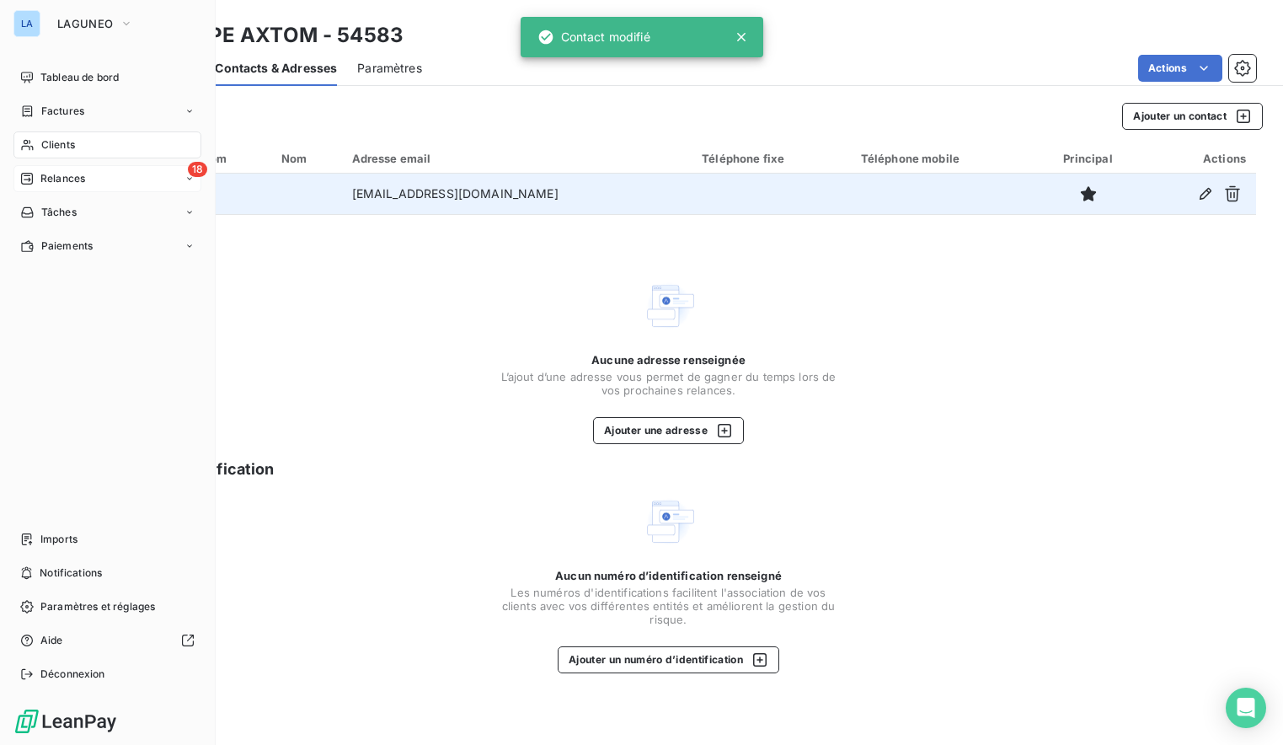
click at [84, 180] on span "Relances" at bounding box center [62, 178] width 45 height 15
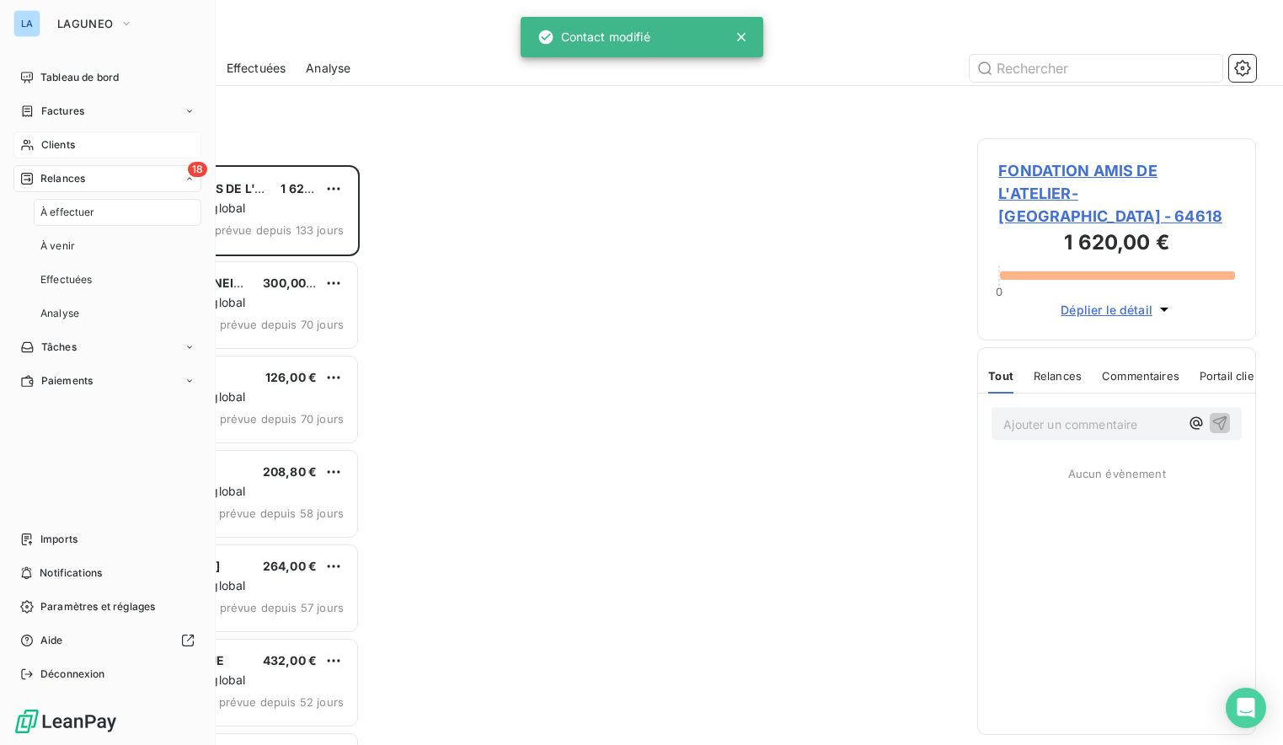
scroll to position [568, 267]
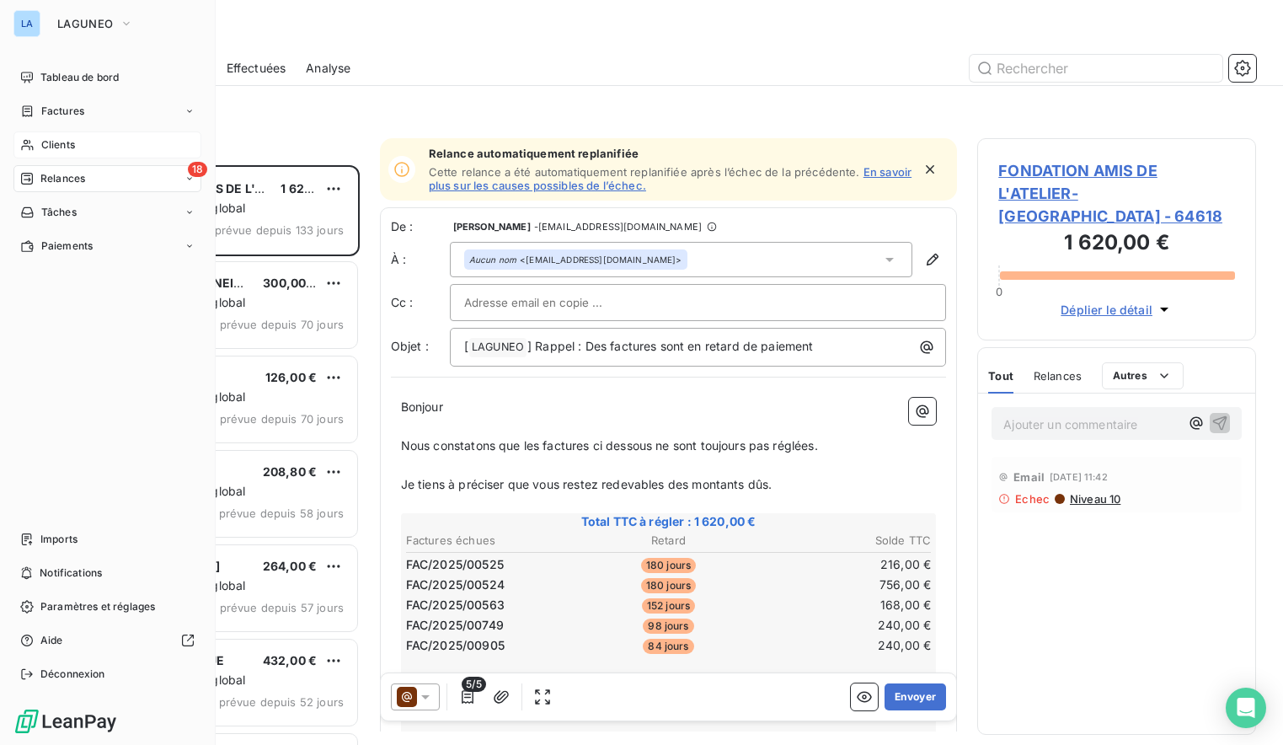
click at [63, 147] on span "Clients" at bounding box center [58, 144] width 34 height 15
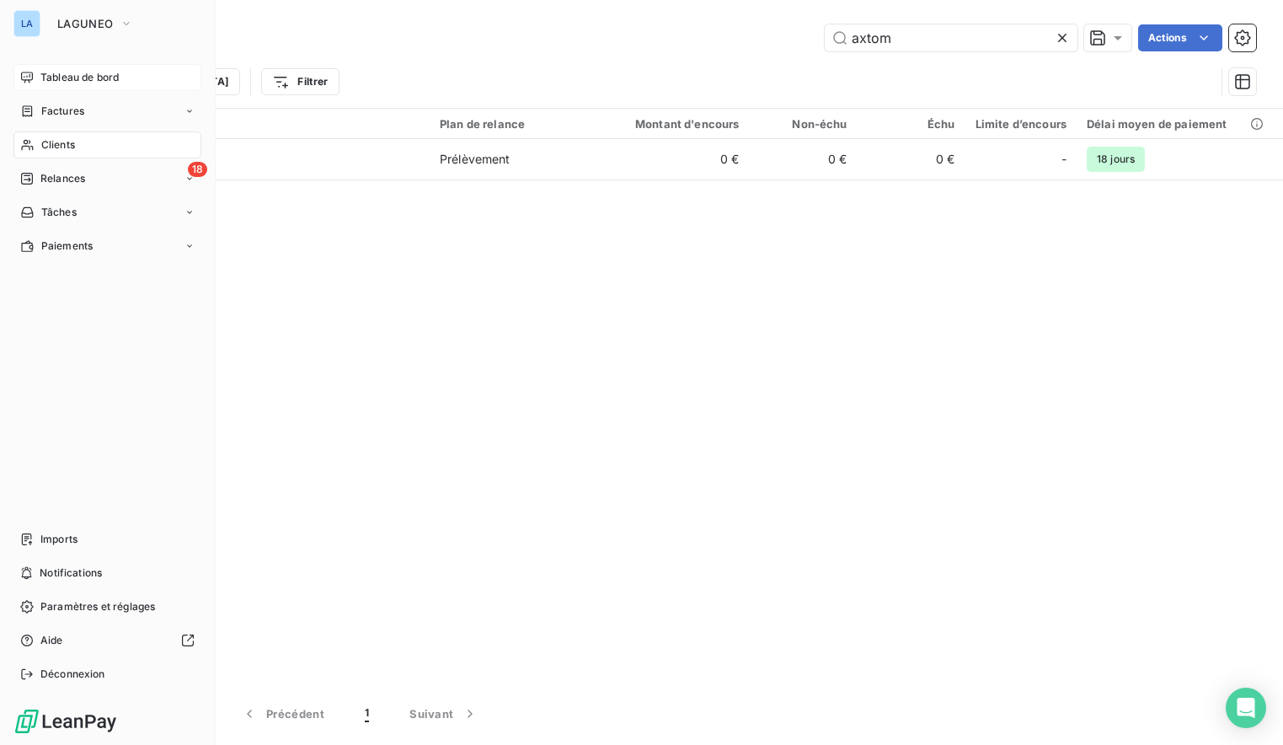
click at [66, 64] on div "Tableau de bord" at bounding box center [107, 77] width 188 height 27
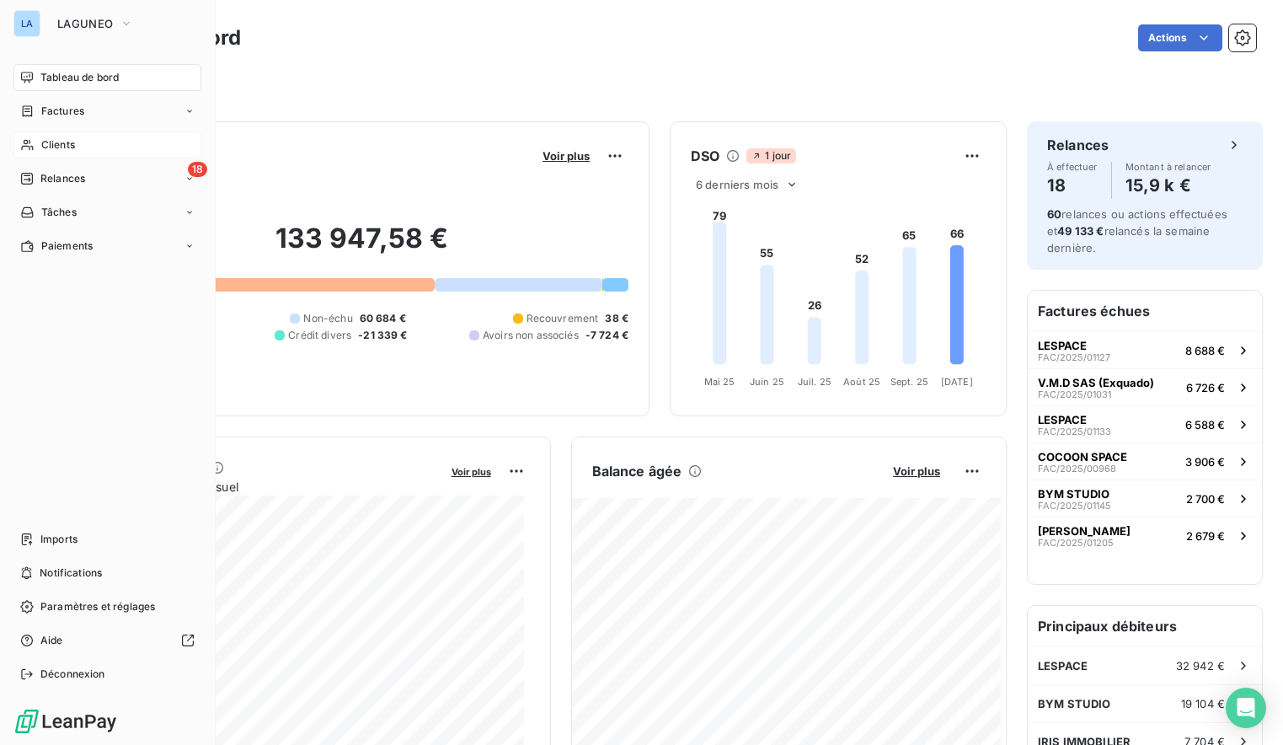
click at [39, 142] on div "Clients" at bounding box center [107, 144] width 188 height 27
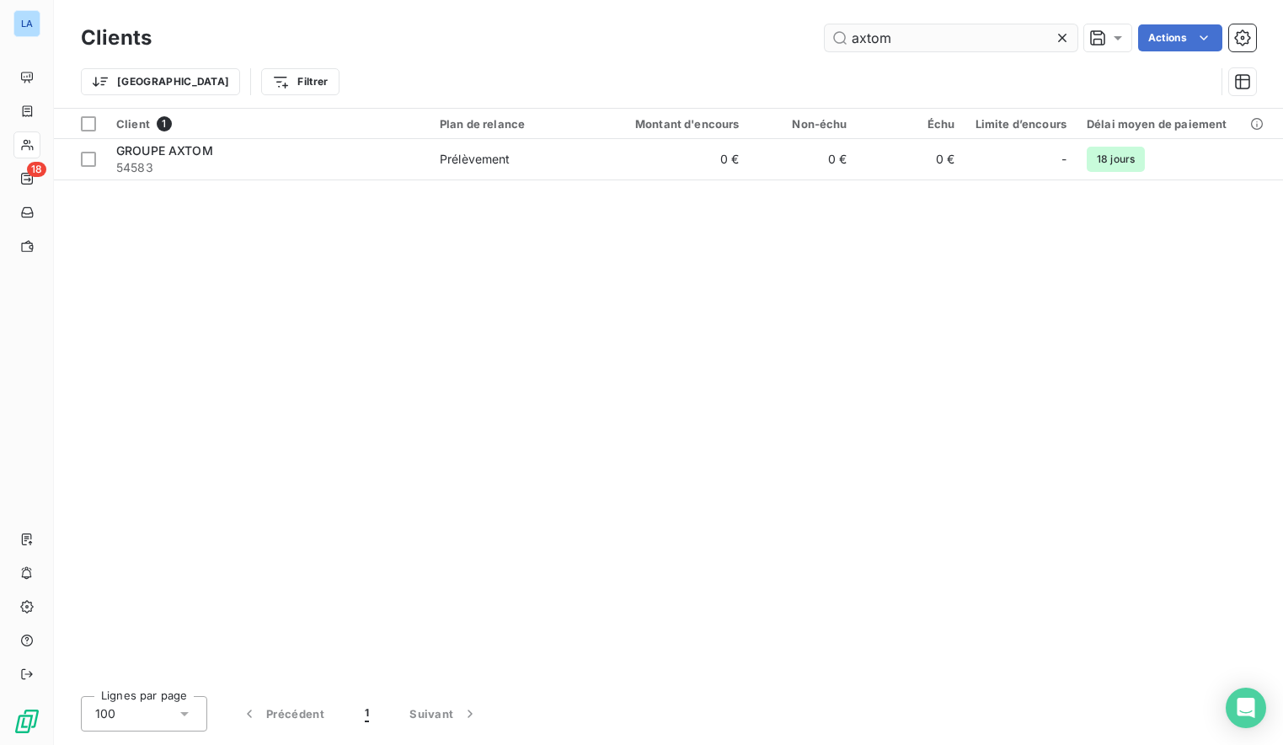
click at [885, 40] on input "axtom" at bounding box center [951, 37] width 253 height 27
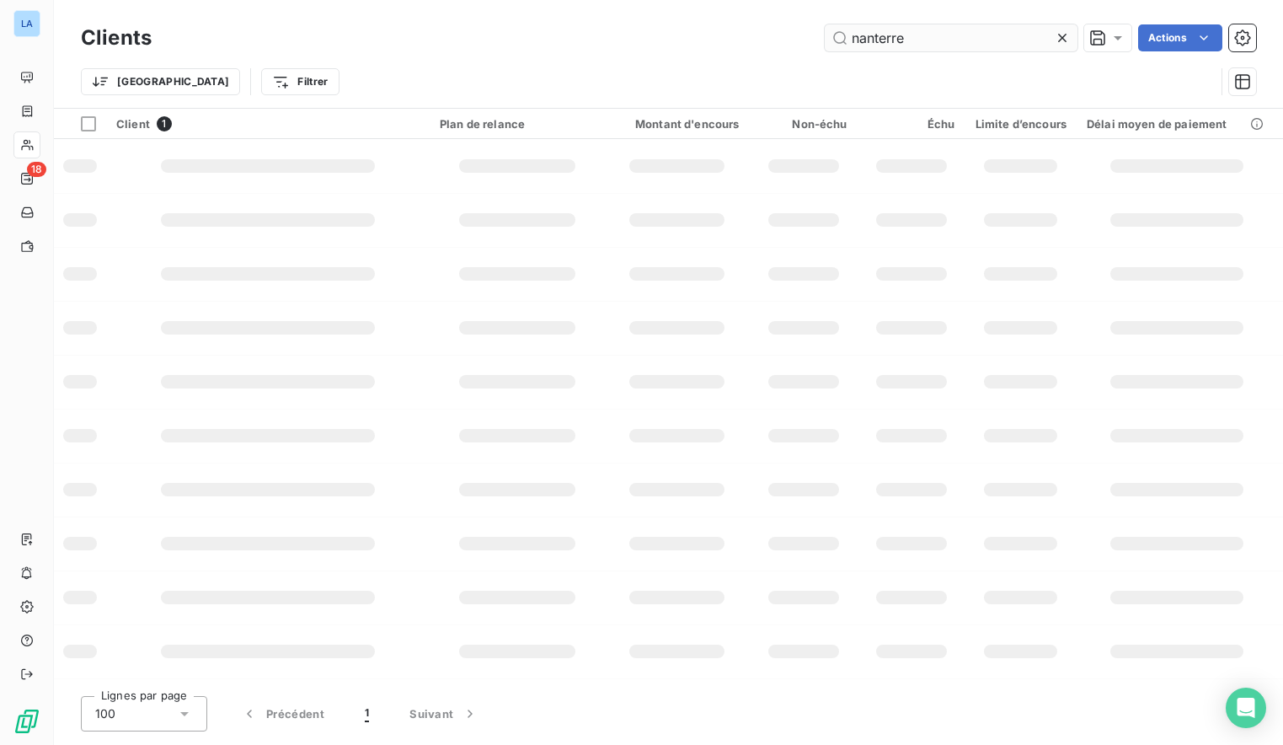
type input "nanterre"
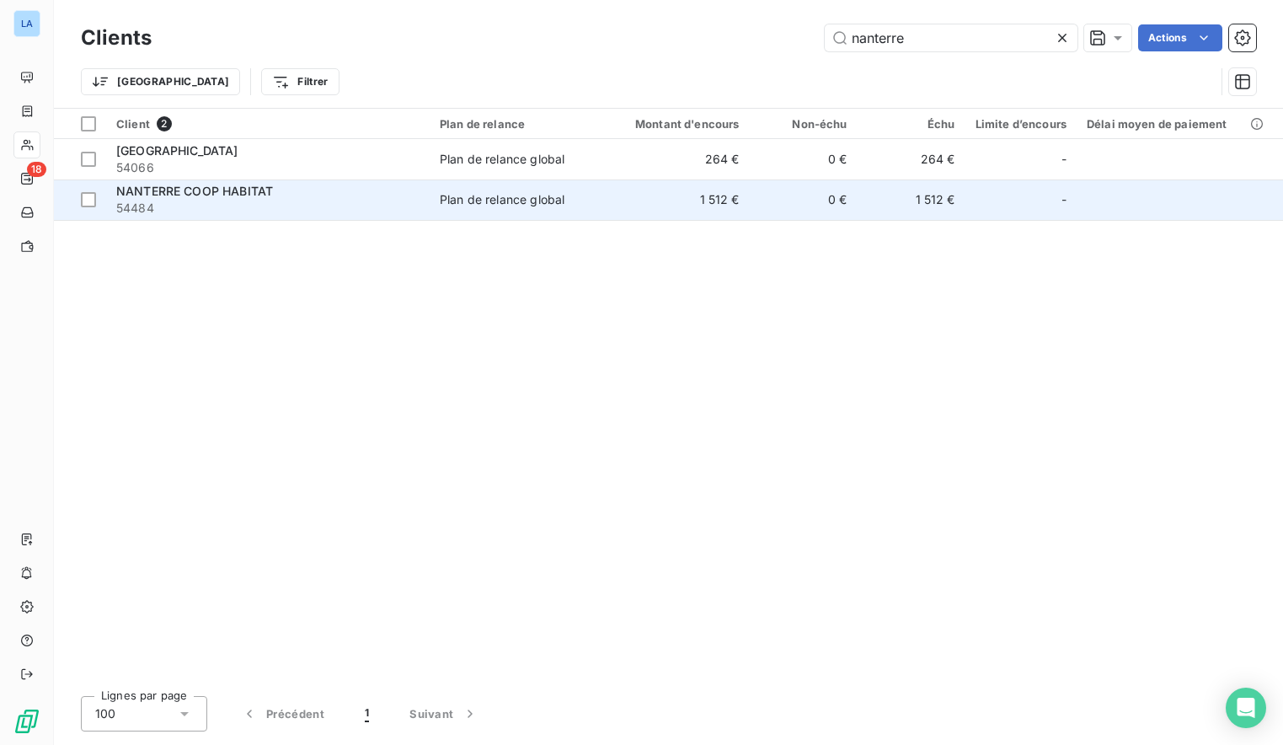
click at [363, 190] on div "NANTERRE COOP HABITAT" at bounding box center [267, 191] width 303 height 17
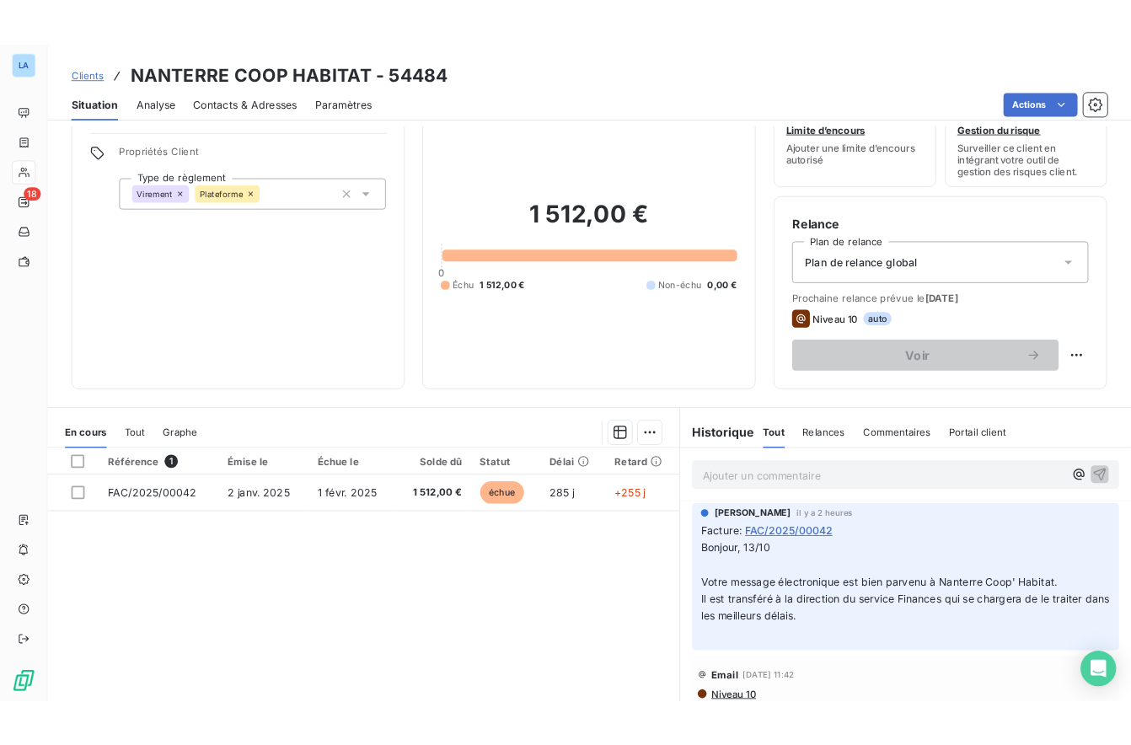
scroll to position [72, 0]
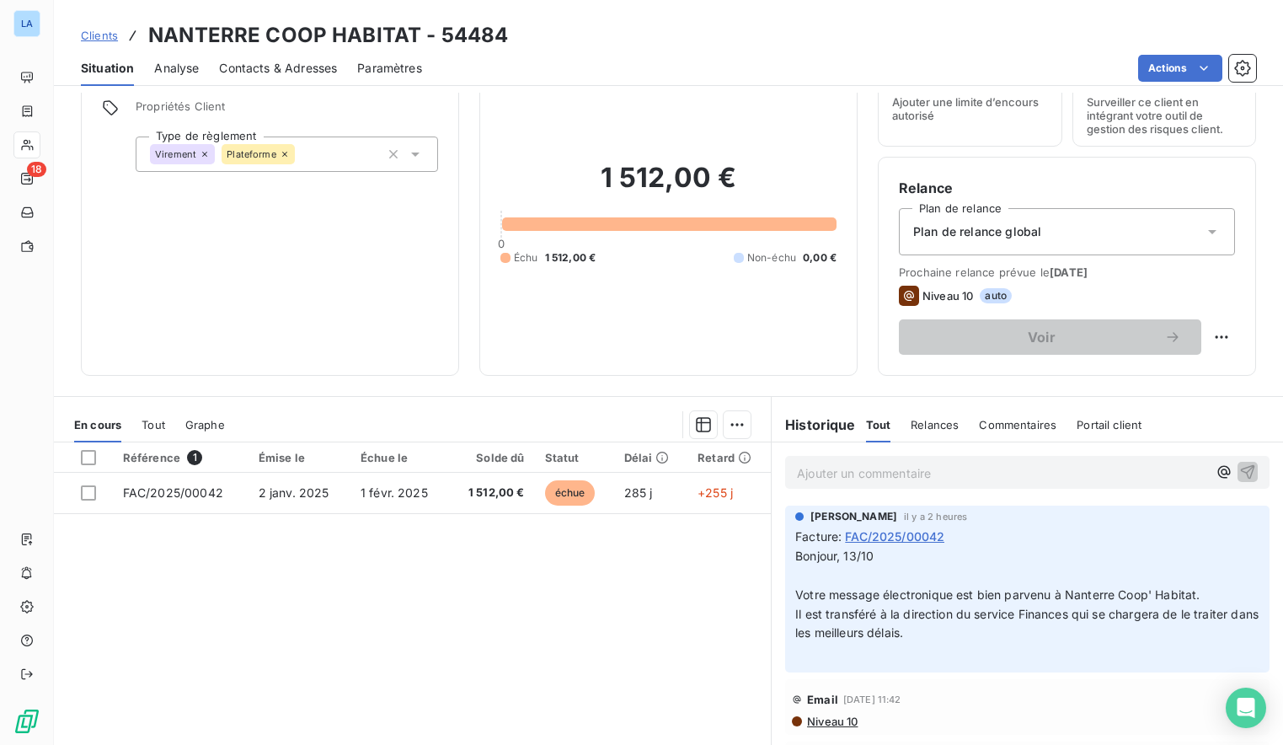
click at [994, 427] on span "Commentaires" at bounding box center [1018, 424] width 78 height 13
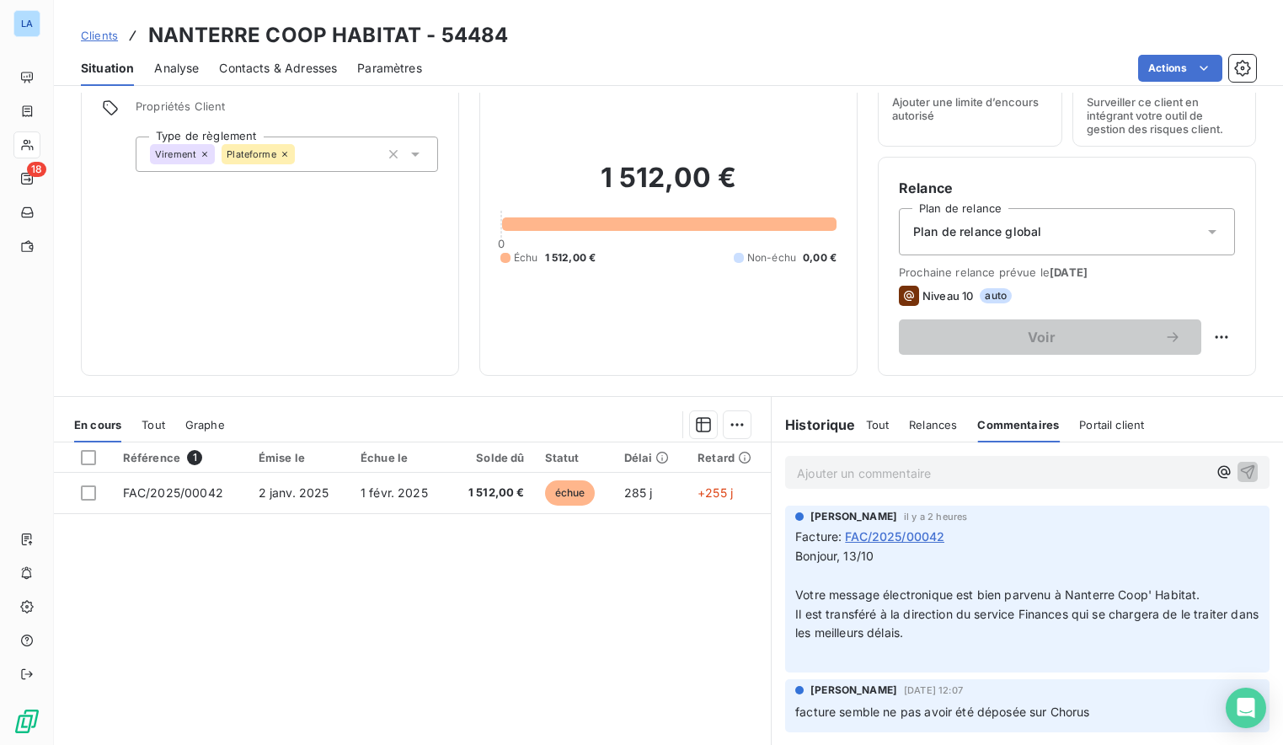
click at [959, 462] on div "Ajouter un commentaire ﻿" at bounding box center [1002, 472] width 410 height 23
click at [940, 482] on div "Ajouter un commentaire ﻿" at bounding box center [1027, 472] width 485 height 33
click at [939, 478] on p "Ajouter un commentaire ﻿" at bounding box center [1002, 473] width 410 height 21
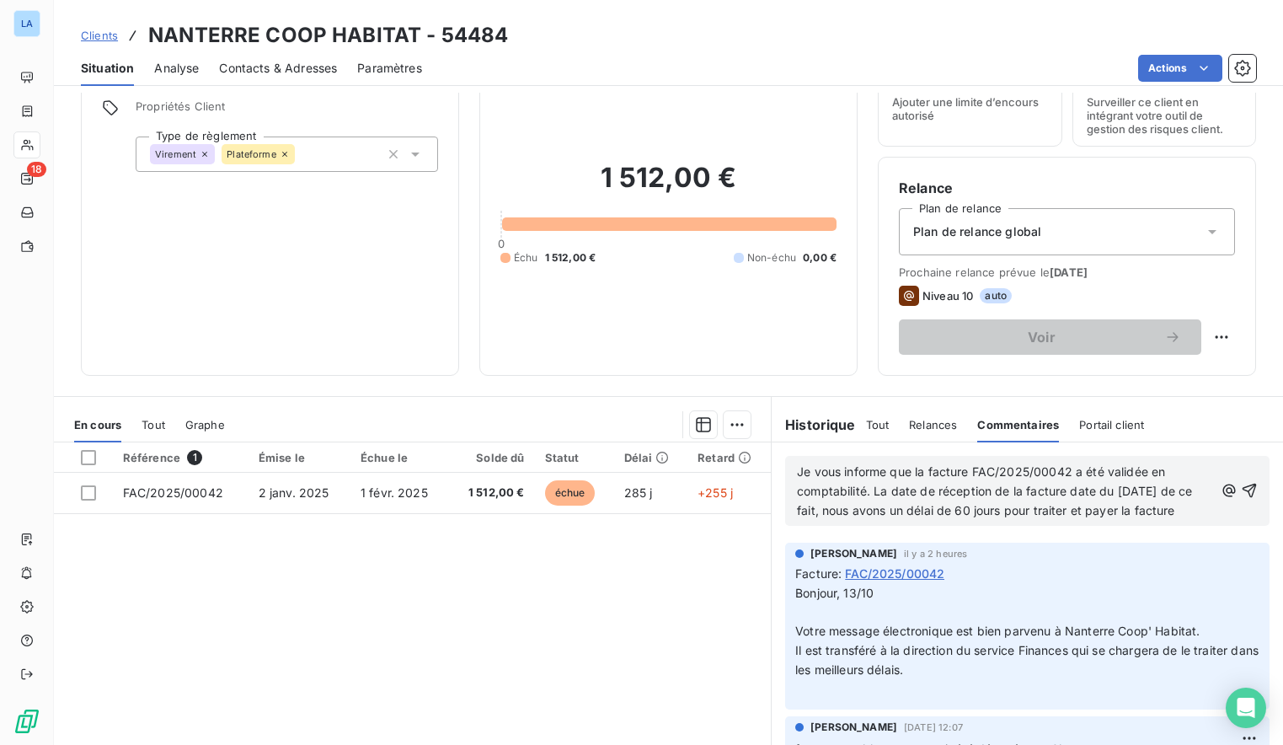
click at [797, 474] on span "Je vous informe que la facture FAC/2025/00042 a été validée en comptabilité. La…" at bounding box center [996, 490] width 399 height 53
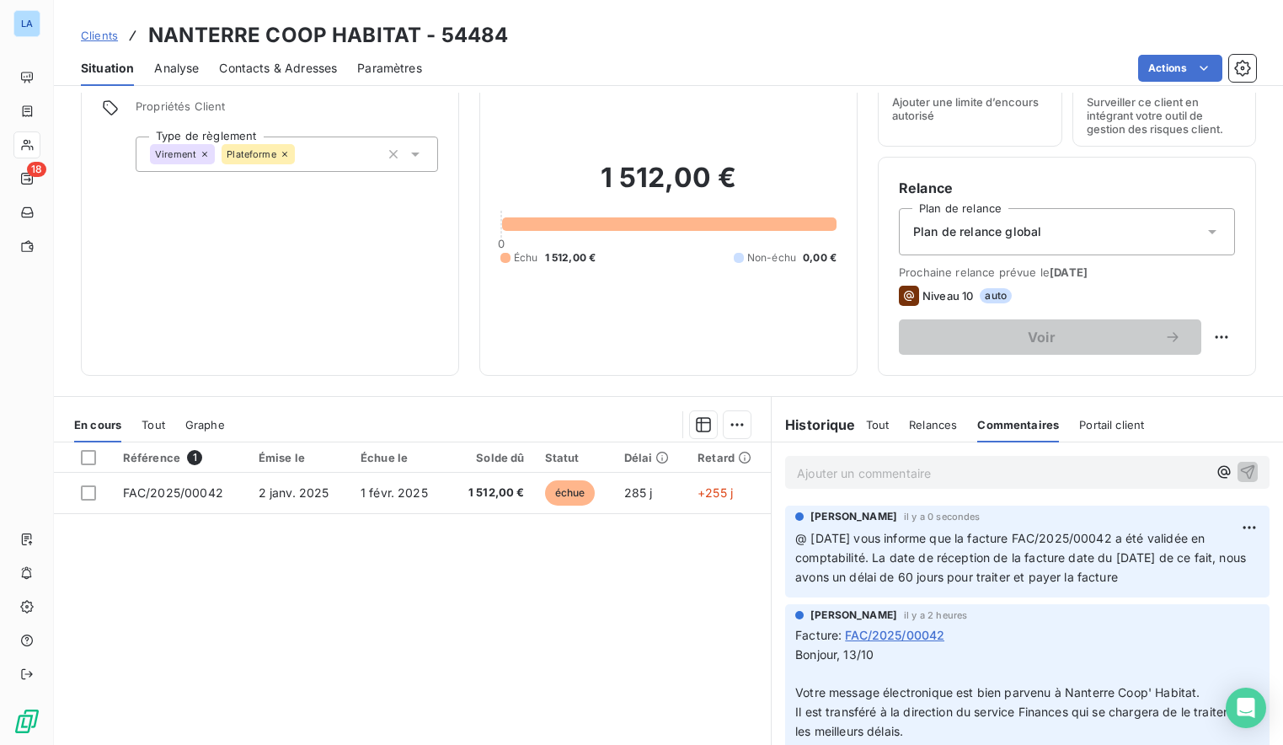
click at [1132, 272] on span "Prochaine relance prévue le [DATE]" at bounding box center [1067, 271] width 336 height 13
click at [1088, 272] on span "[DATE]" at bounding box center [1069, 271] width 38 height 13
click at [1214, 336] on html "LA 18 Clients NANTERRE COOP HABITAT - 54484 Situation Analyse Contacts & Adress…" at bounding box center [641, 372] width 1283 height 745
click at [1175, 372] on div "Replanifier cette action" at bounding box center [1140, 374] width 151 height 27
select select "9"
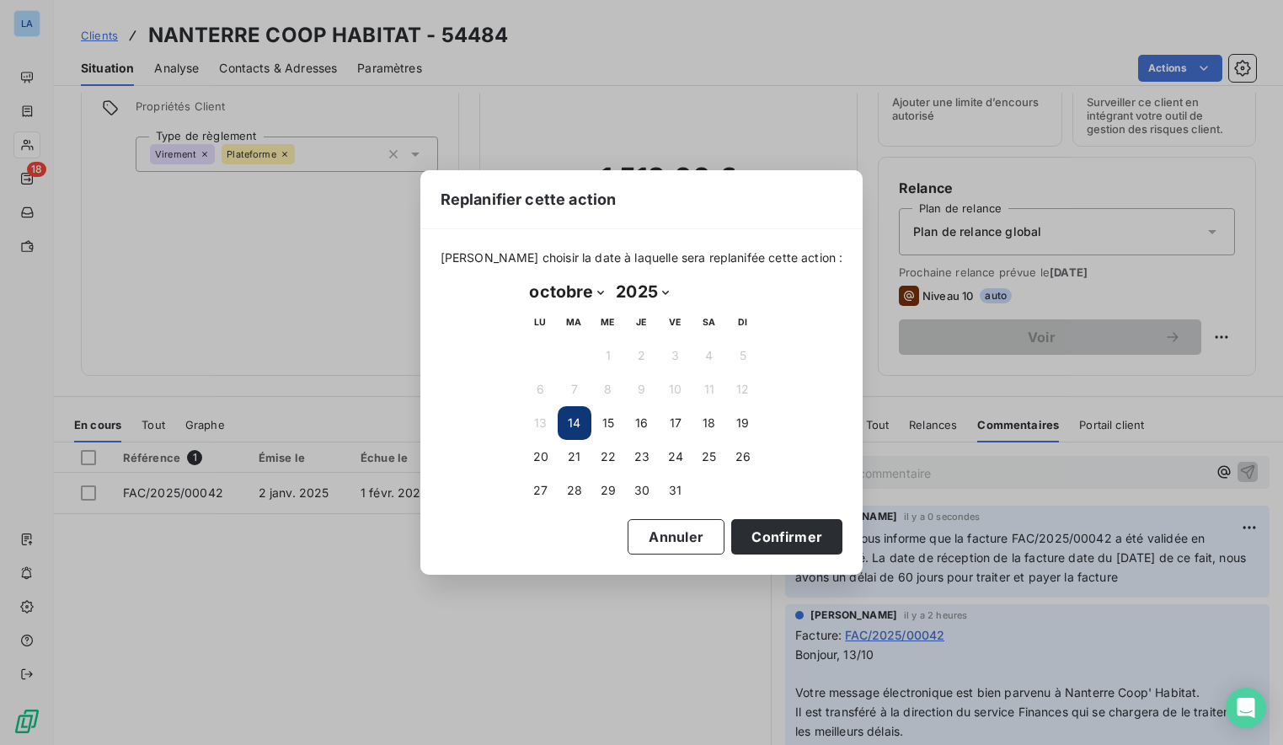
drag, startPoint x: 669, startPoint y: 187, endPoint x: 758, endPoint y: 104, distance: 121.0
click at [758, 104] on div "Replanifier cette action [PERSON_NAME] choisir la date à laquelle sera replanif…" at bounding box center [641, 372] width 1283 height 745
click at [639, 545] on button "Annuler" at bounding box center [676, 536] width 97 height 35
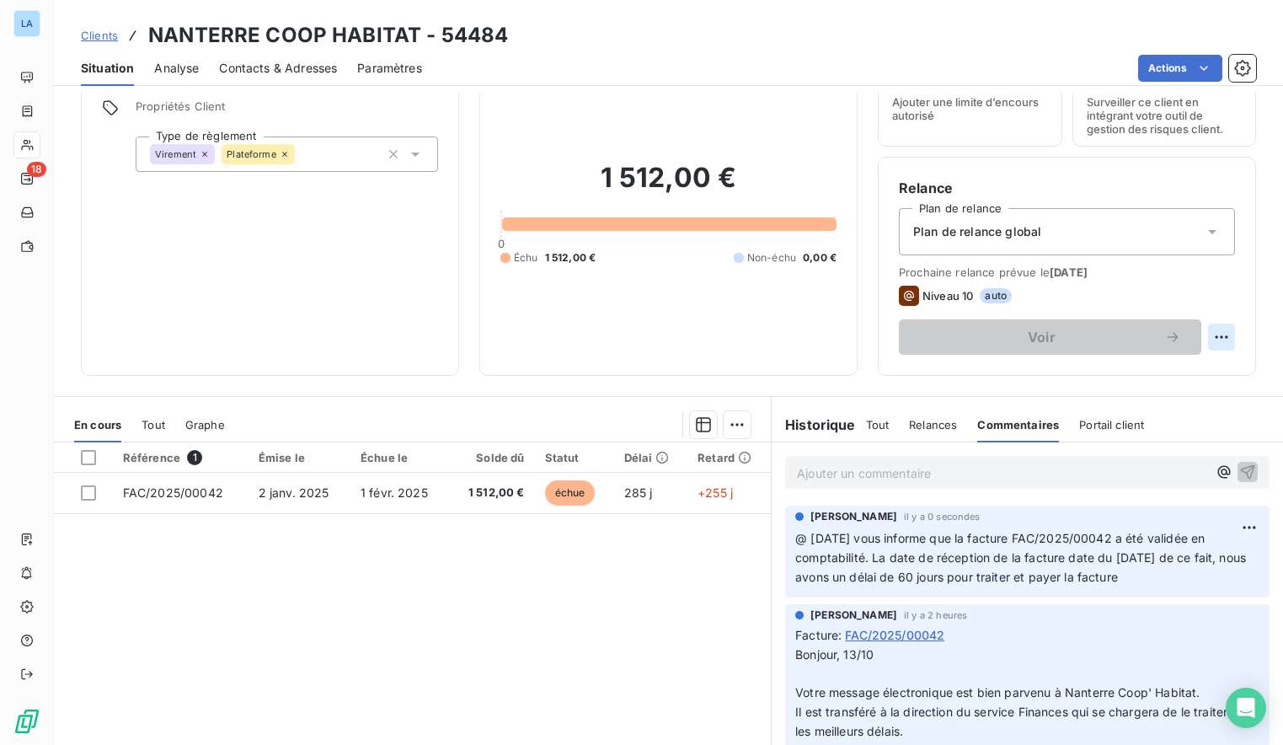
click at [1215, 335] on html "LA 18 Clients NANTERRE COOP HABITAT - 54484 Situation Analyse Contacts & Adress…" at bounding box center [641, 372] width 1283 height 745
click at [1224, 281] on html "LA 18 Clients NANTERRE COOP HABITAT - 54484 Situation Analyse Contacts & Adress…" at bounding box center [641, 372] width 1283 height 745
click at [1218, 338] on html "LA 18 Clients NANTERRE COOP HABITAT - 54484 Situation Analyse Contacts & Adress…" at bounding box center [641, 372] width 1283 height 745
click at [1213, 330] on html "LA 18 Clients NANTERRE COOP HABITAT - 54484 Situation Analyse Contacts & Adress…" at bounding box center [641, 372] width 1283 height 745
click at [1212, 336] on html "LA 18 Clients NANTERRE COOP HABITAT - 54484 Situation Analyse Contacts & Adress…" at bounding box center [641, 372] width 1283 height 745
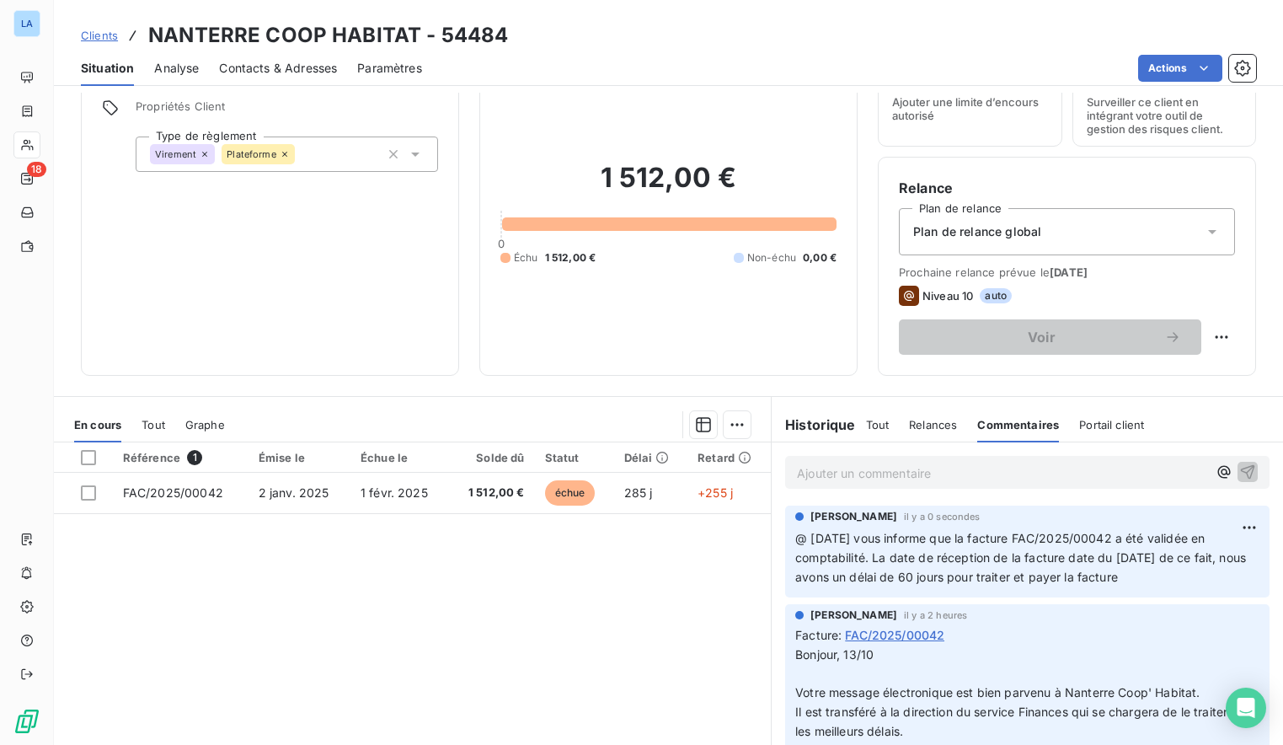
click at [1231, 307] on html "LA 18 Clients NANTERRE COOP HABITAT - 54484 Situation Analyse Contacts & Adress…" at bounding box center [641, 372] width 1283 height 745
click at [102, 42] on link "Clients" at bounding box center [99, 35] width 37 height 17
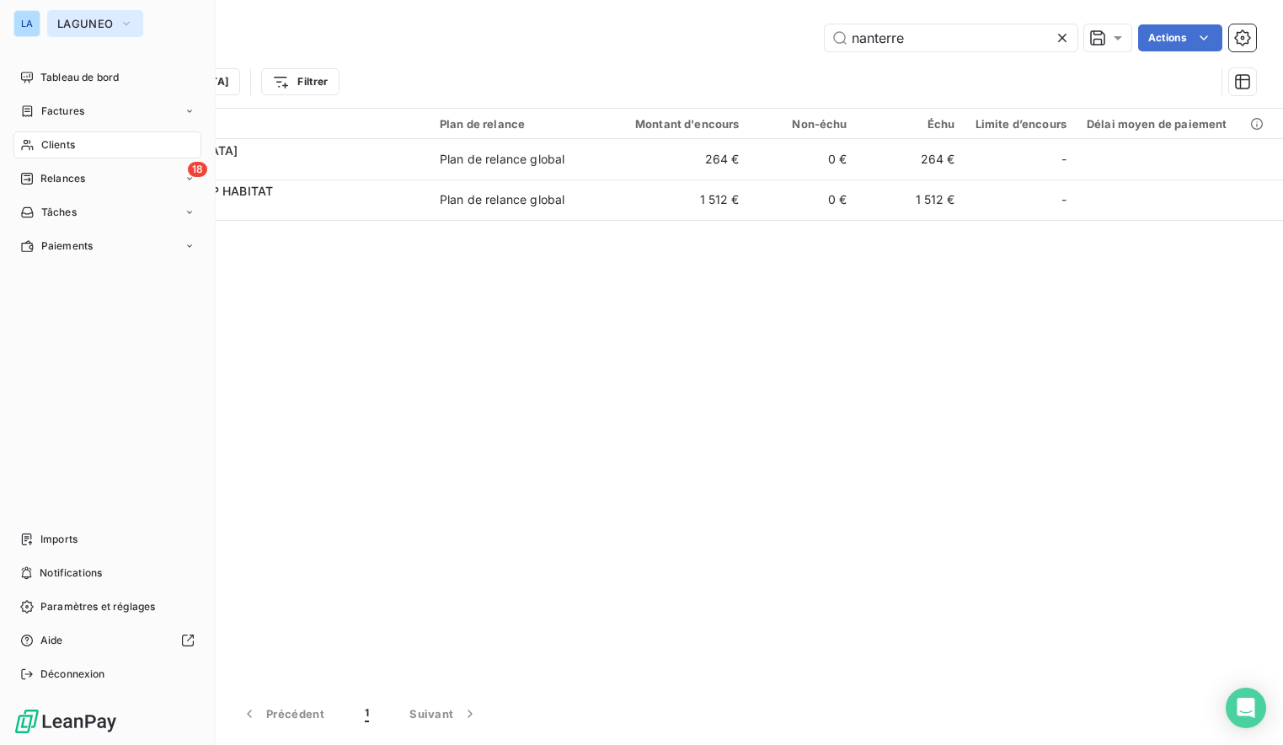
click at [70, 19] on span "LAGUNEO" at bounding box center [85, 23] width 56 height 13
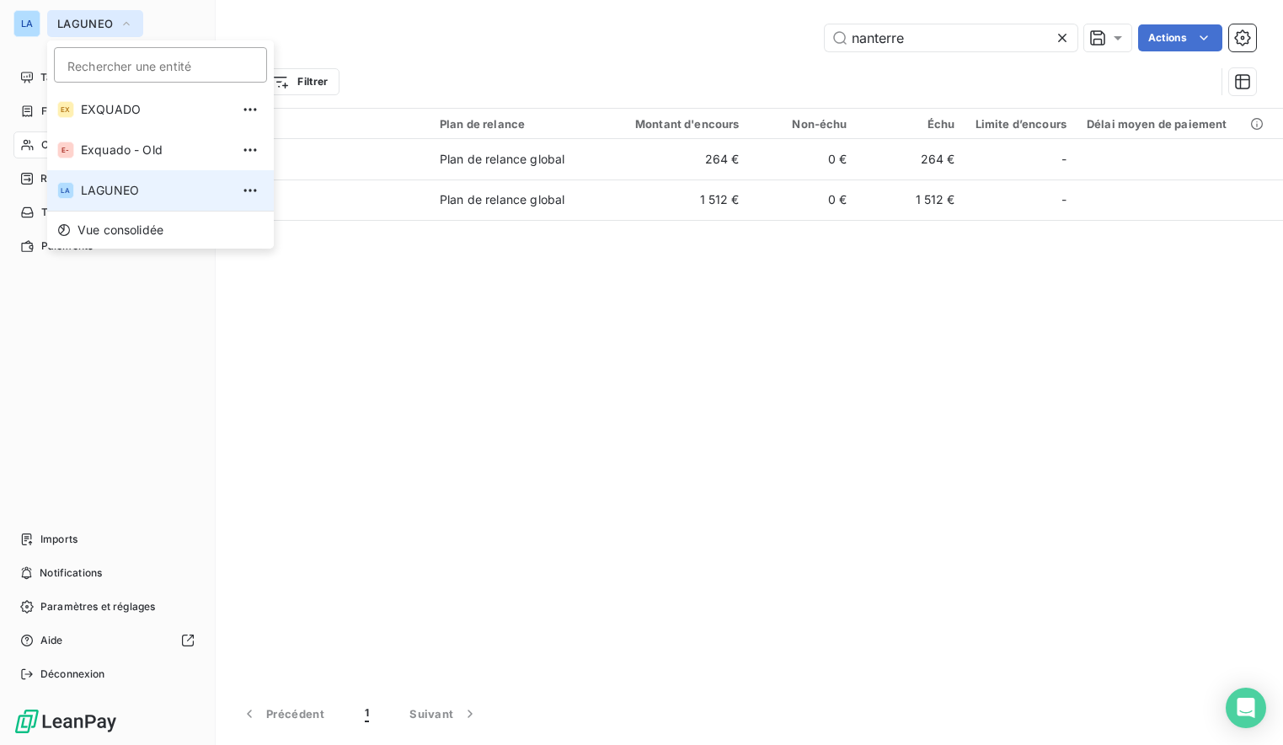
click at [70, 19] on span "LAGUNEO" at bounding box center [85, 23] width 56 height 13
